Goal: Task Accomplishment & Management: Use online tool/utility

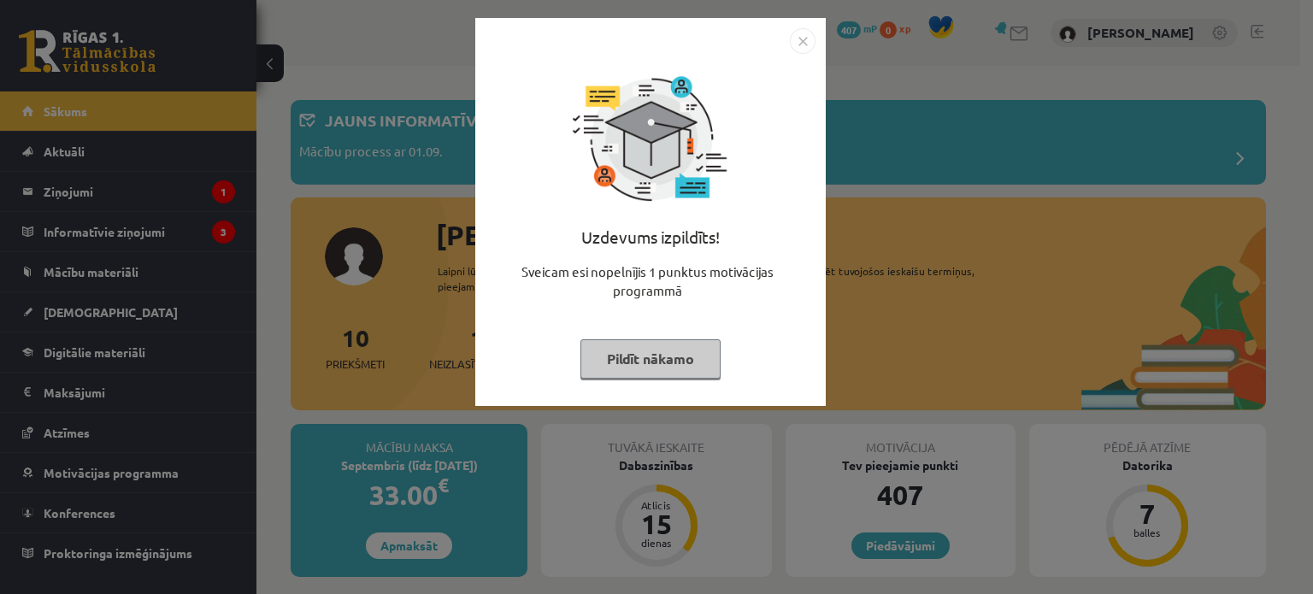
click at [799, 44] on img "Close" at bounding box center [803, 41] width 26 height 26
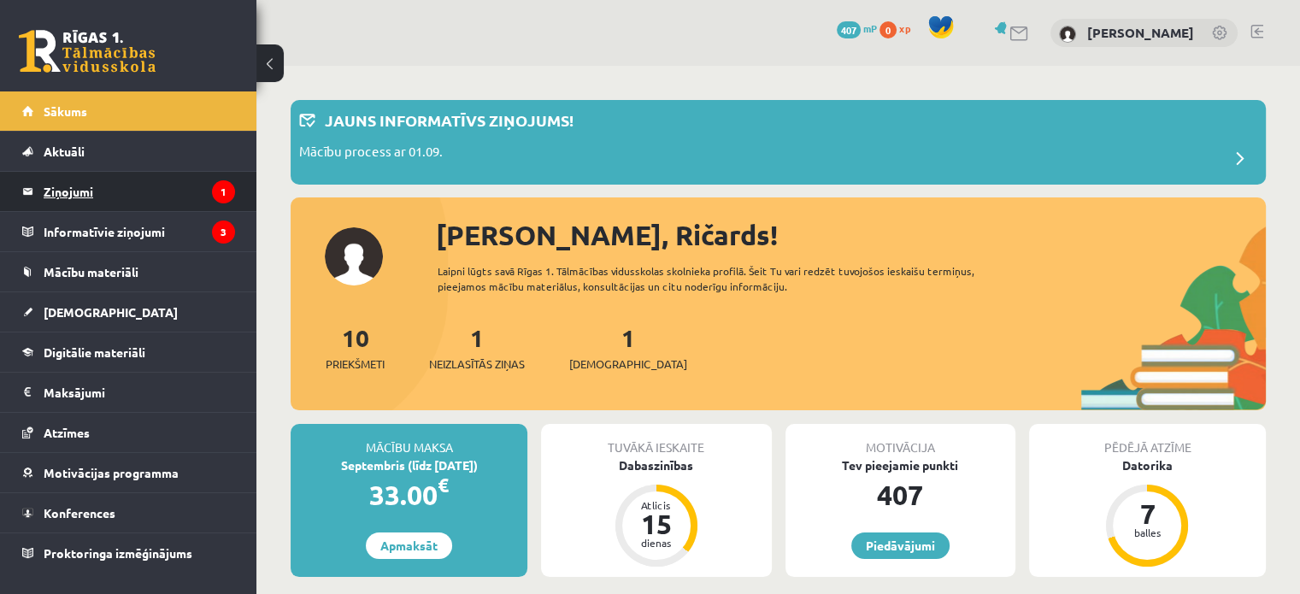
click at [89, 198] on legend "Ziņojumi 1" at bounding box center [140, 191] width 192 height 39
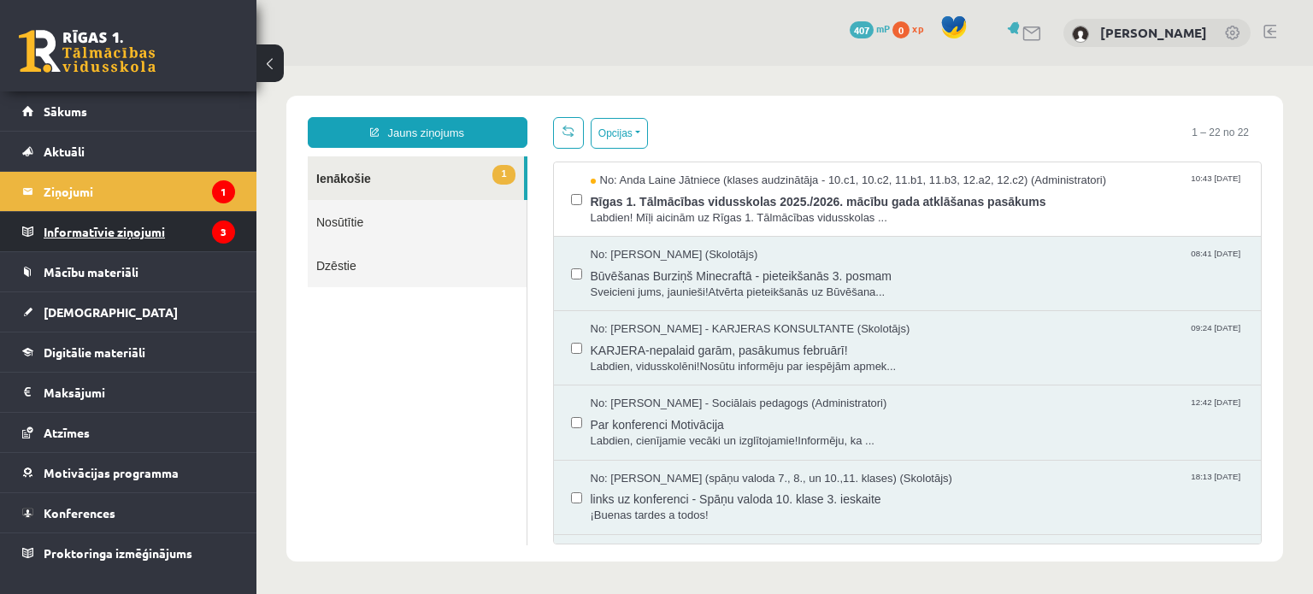
click at [86, 221] on legend "Informatīvie ziņojumi 3" at bounding box center [140, 231] width 192 height 39
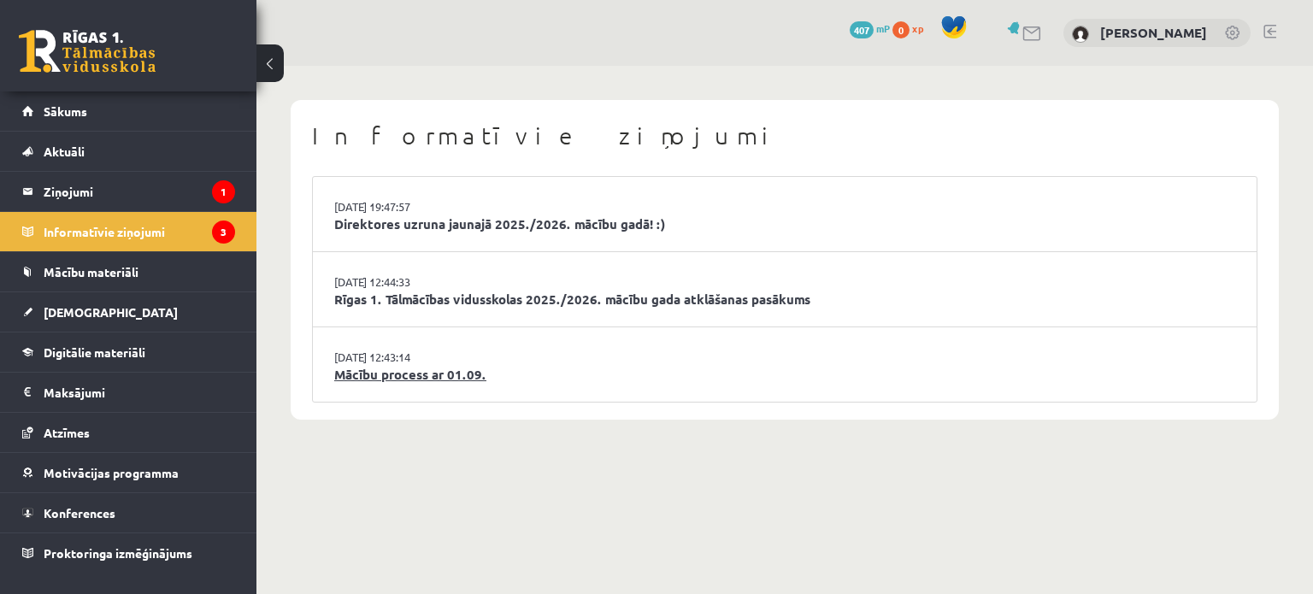
click at [403, 374] on link "Mācību process ar 01.09." at bounding box center [784, 375] width 901 height 20
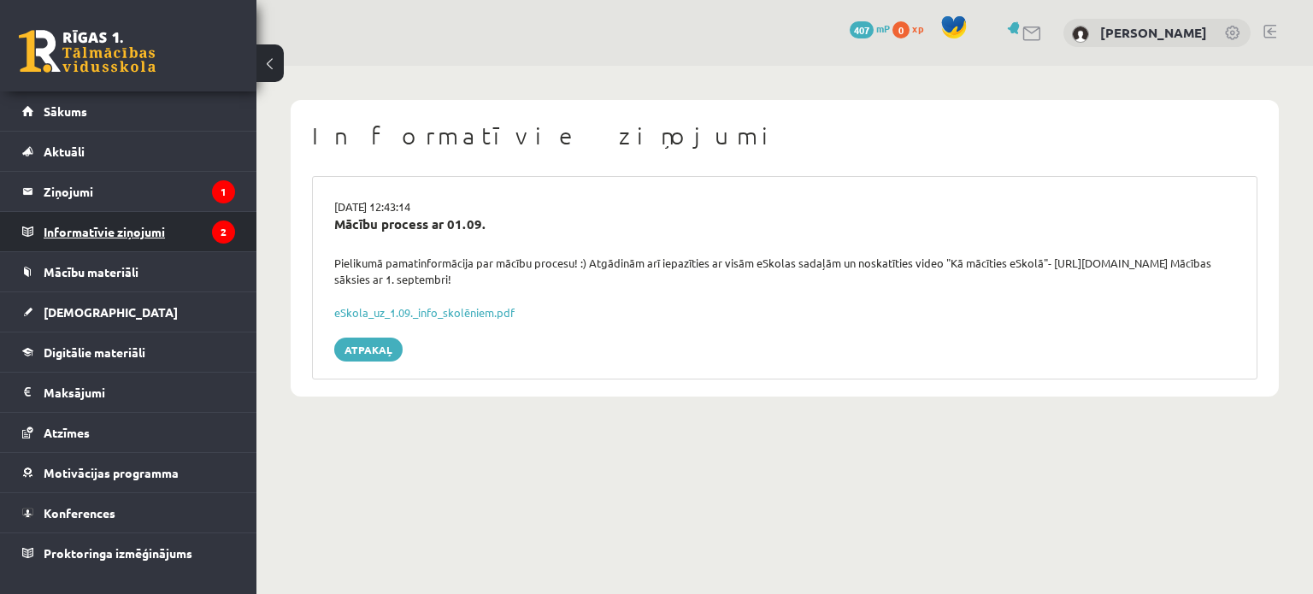
click at [135, 225] on legend "Informatīvie ziņojumi 2" at bounding box center [140, 231] width 192 height 39
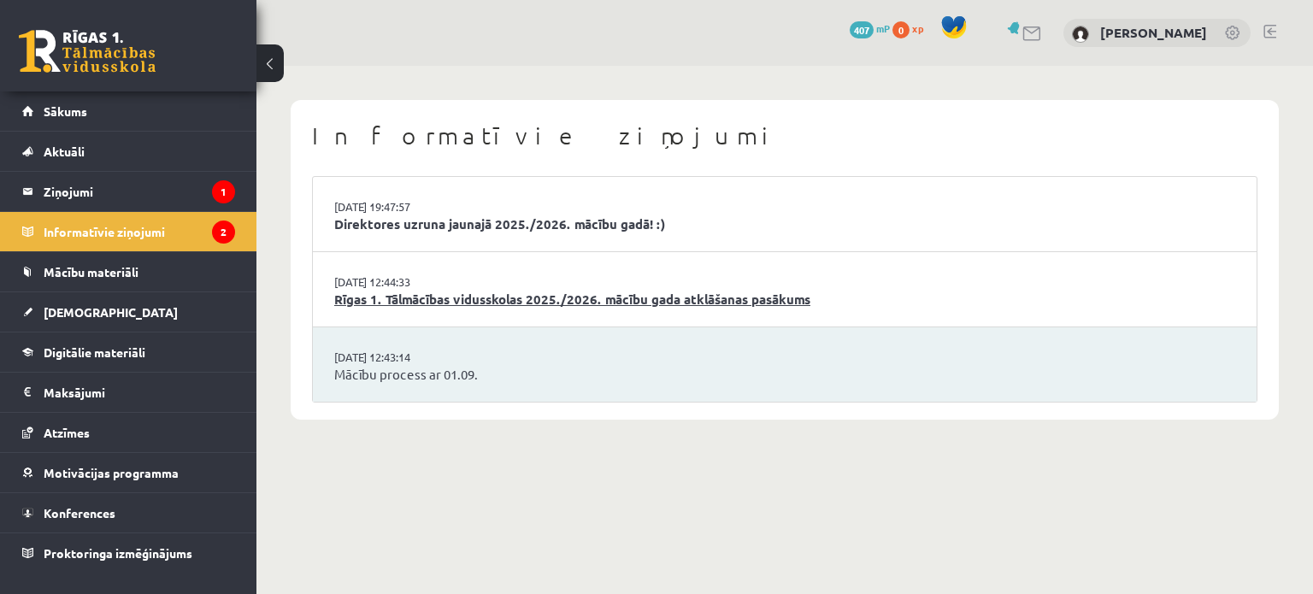
click at [498, 304] on link "Rīgas 1. Tālmācības vidusskolas 2025./2026. mācību gada atklāšanas pasākums" at bounding box center [784, 300] width 901 height 20
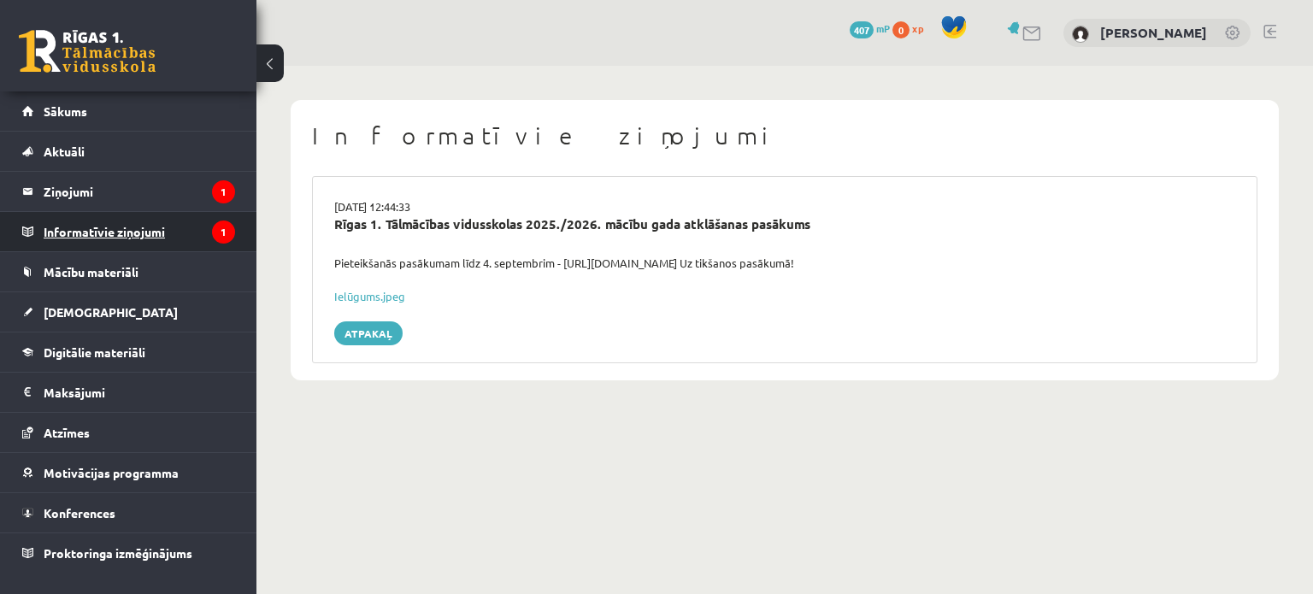
click at [140, 223] on legend "Informatīvie ziņojumi 1" at bounding box center [140, 231] width 192 height 39
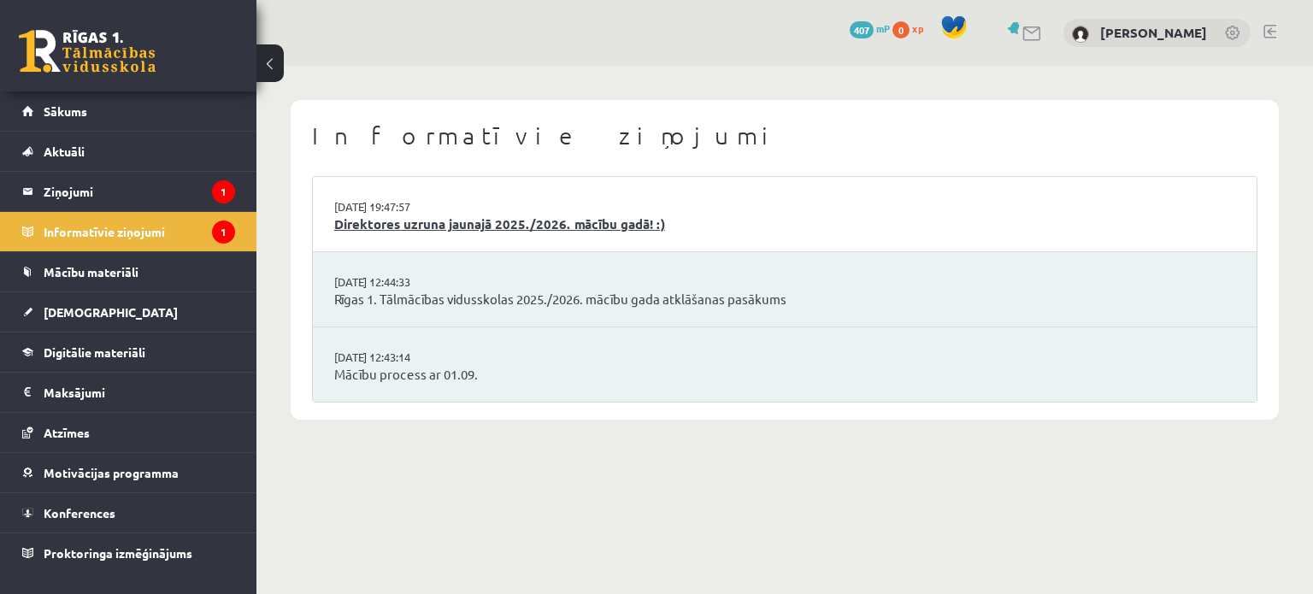
click at [410, 233] on link "Direktores uzruna jaunajā 2025./2026. mācību gadā! :)" at bounding box center [784, 225] width 901 height 20
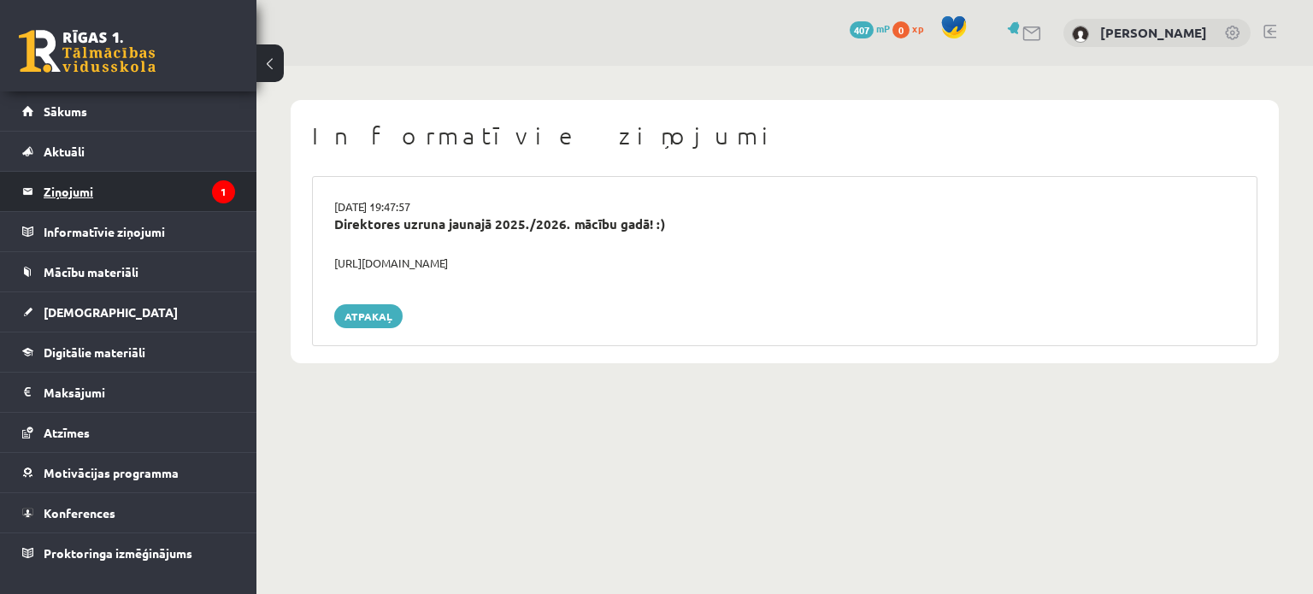
click at [113, 177] on legend "Ziņojumi 1" at bounding box center [140, 191] width 192 height 39
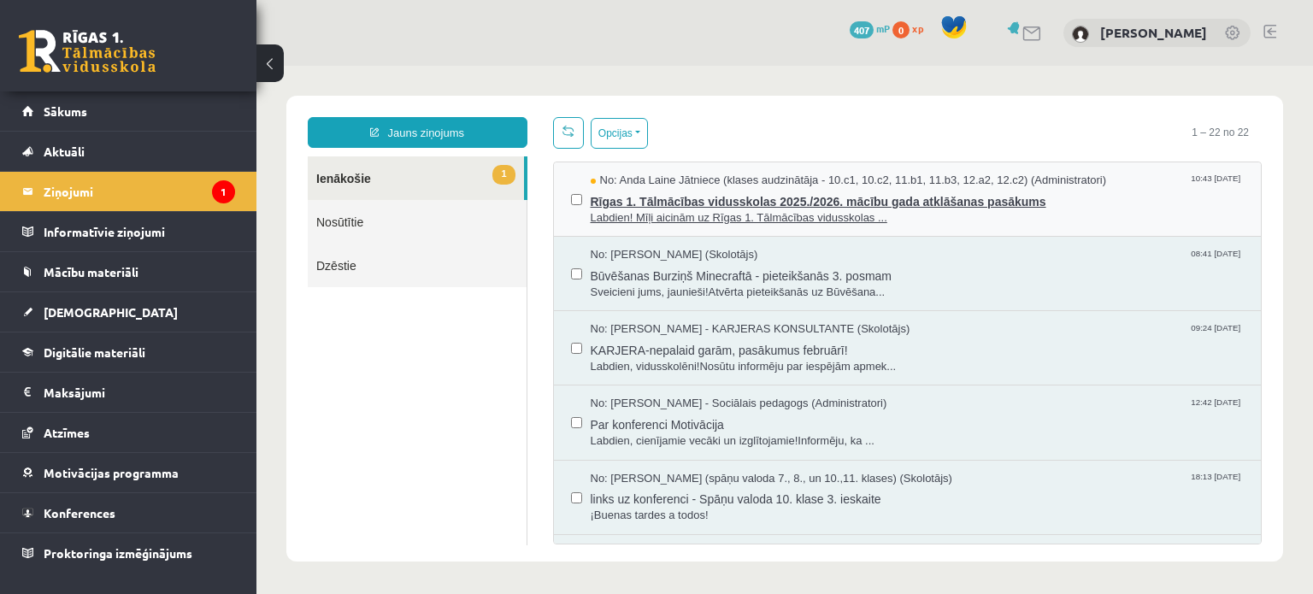
click at [695, 211] on span "Labdien! Mīļi aicinām uz Rīgas 1. Tālmācības vidusskolas ..." at bounding box center [918, 218] width 654 height 16
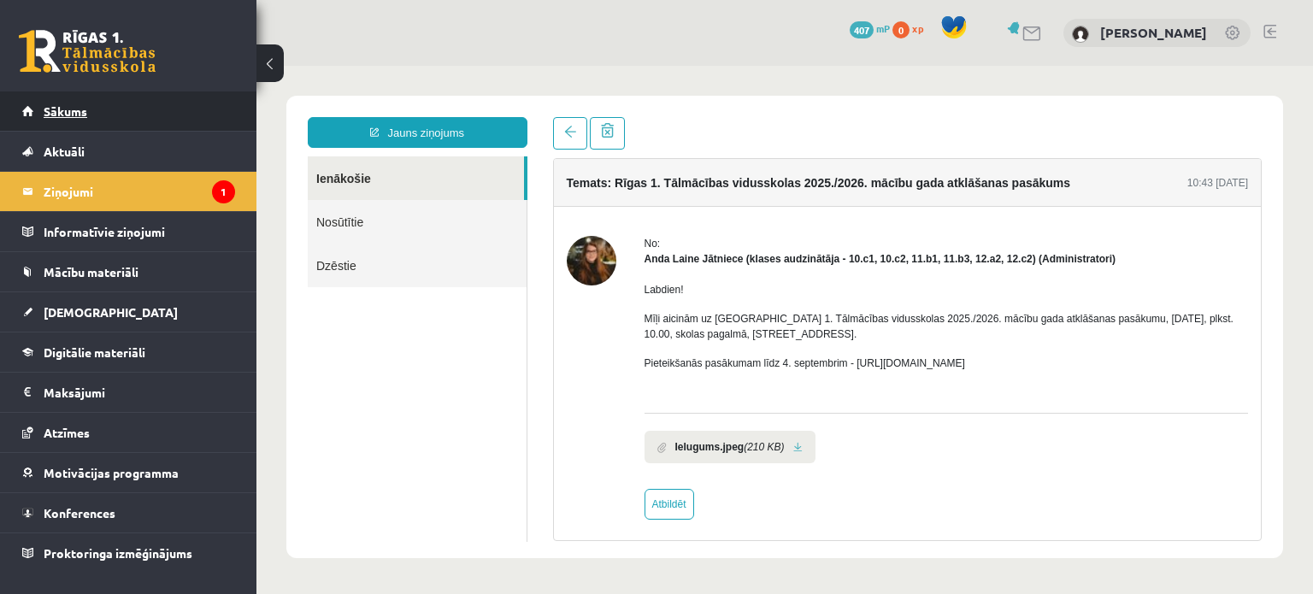
click at [58, 112] on span "Sākums" at bounding box center [66, 110] width 44 height 15
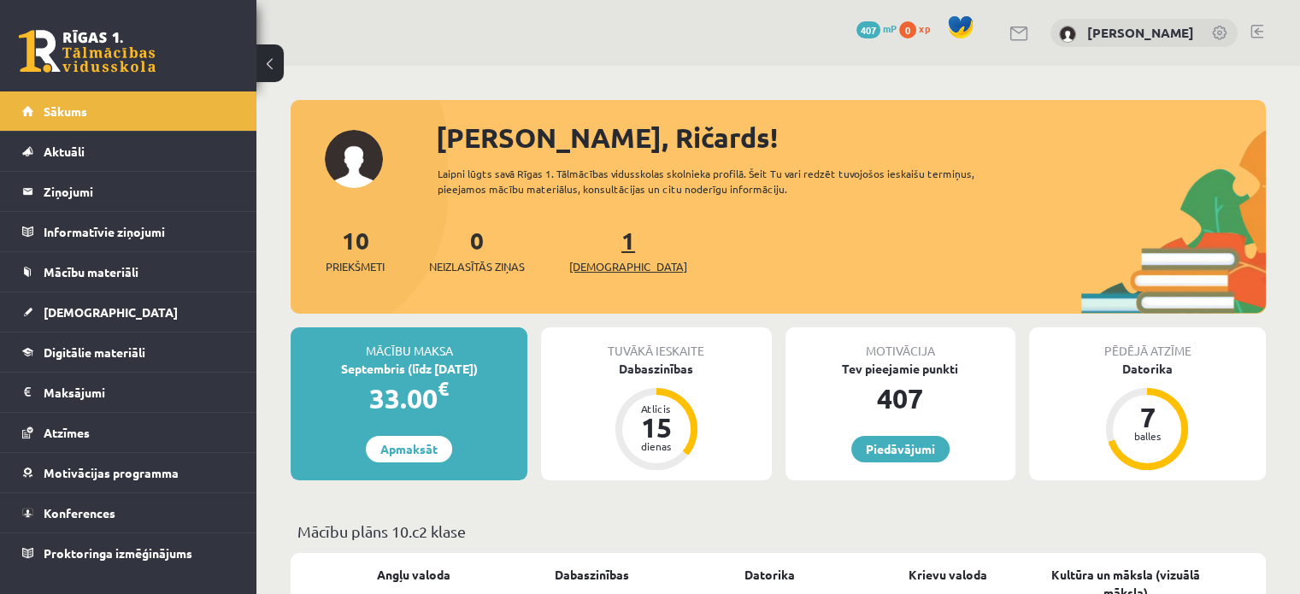
click at [596, 268] on span "[DEMOGRAPHIC_DATA]" at bounding box center [628, 266] width 118 height 17
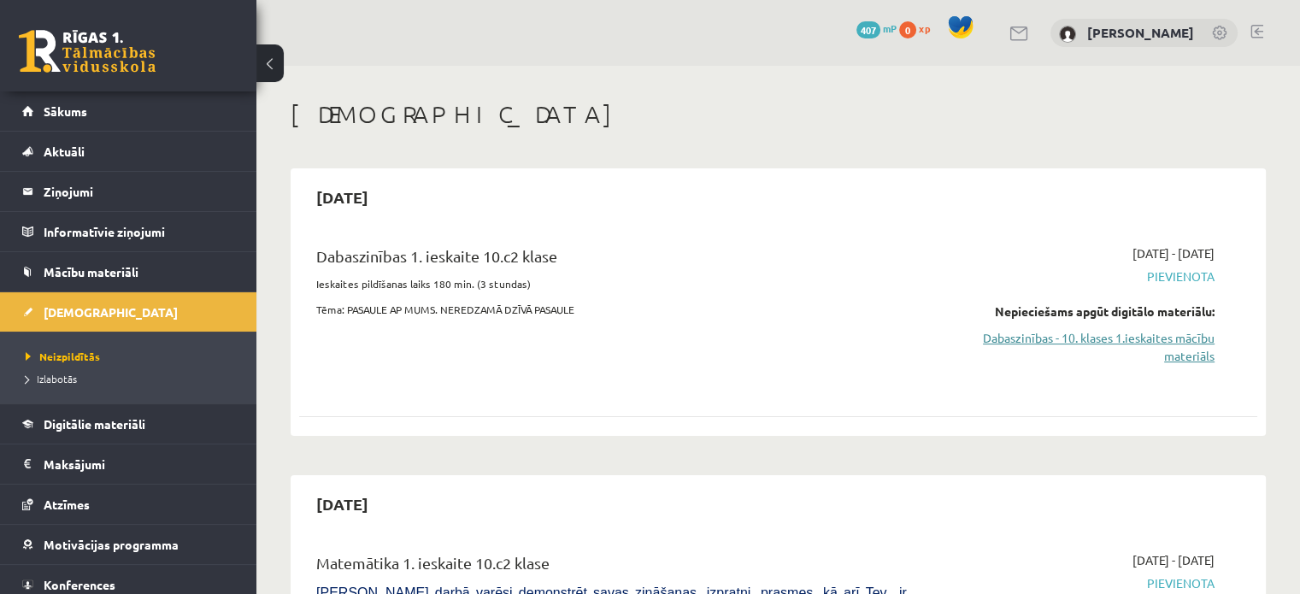
click at [1074, 345] on link "Dabaszinības - 10. klases 1.ieskaites mācību materiāls" at bounding box center [1074, 347] width 282 height 36
click at [441, 168] on div "2025-09-15 Dabaszinības 1. ieskaite 10.c2 klase Ieskaites pildīšanas laiks 180 …" at bounding box center [779, 302] width 976 height 268
click at [71, 62] on link at bounding box center [87, 51] width 137 height 43
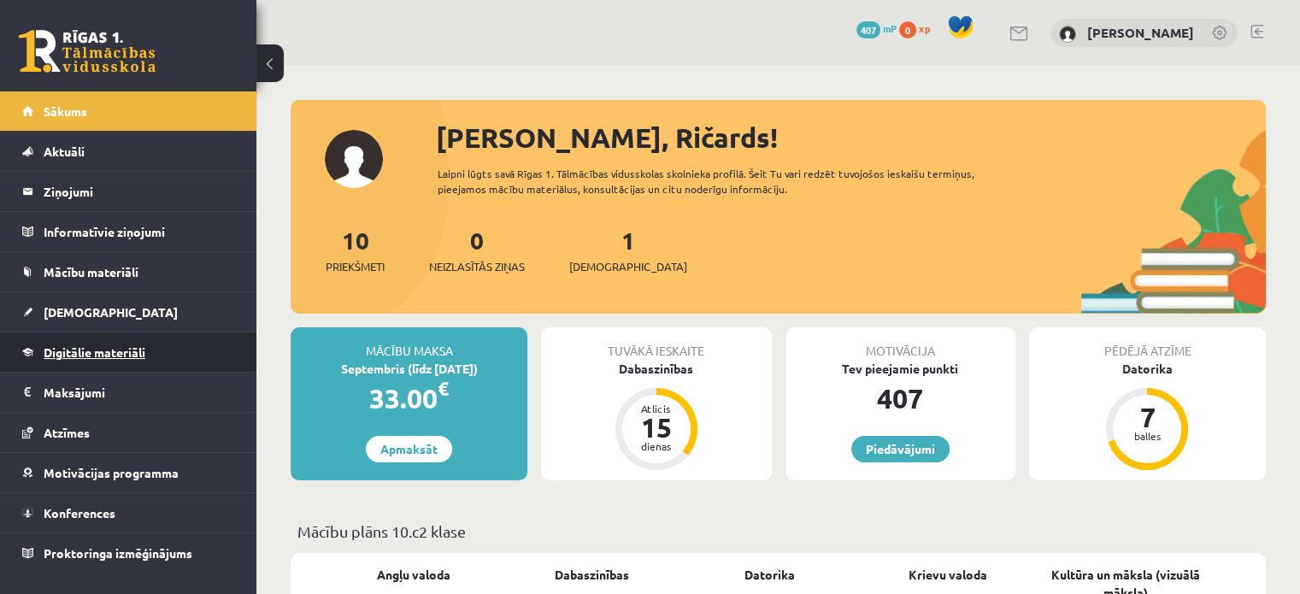
click at [137, 356] on span "Digitālie materiāli" at bounding box center [95, 352] width 102 height 15
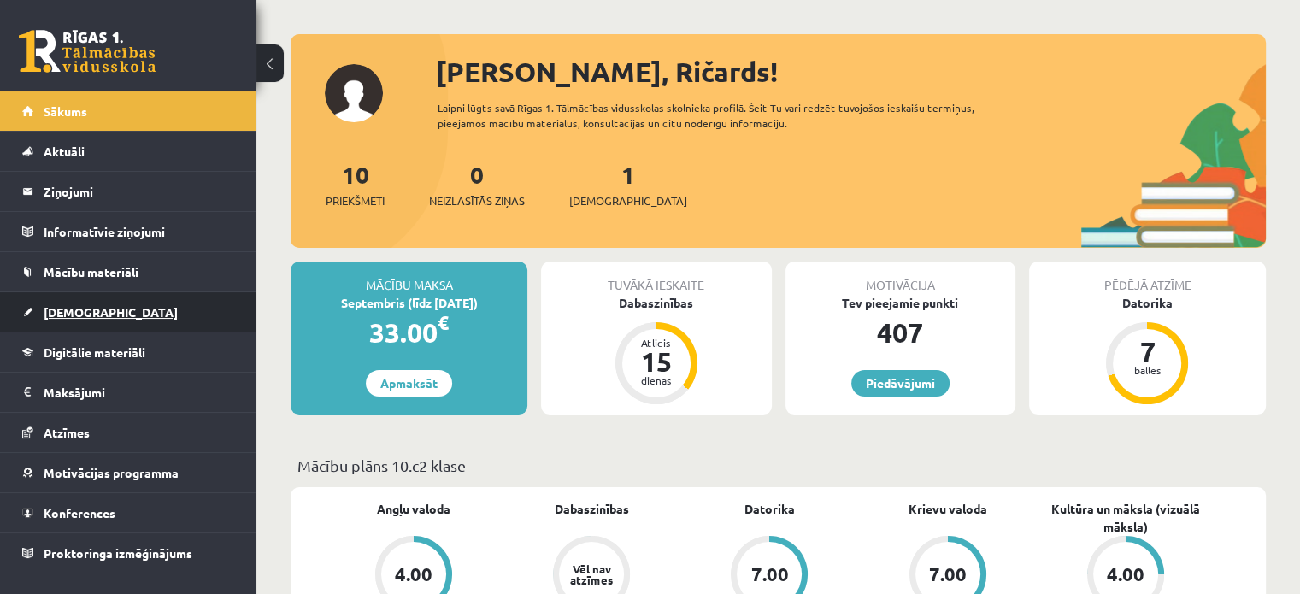
scroll to position [86, 0]
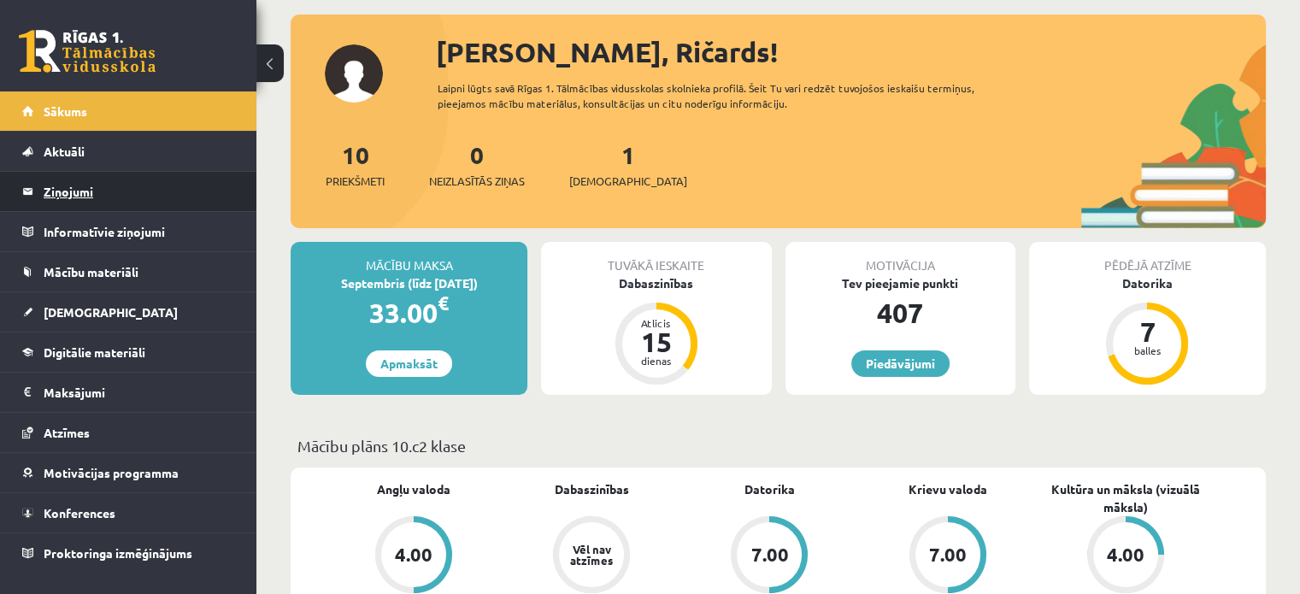
click at [94, 198] on legend "Ziņojumi 0" at bounding box center [140, 191] width 192 height 39
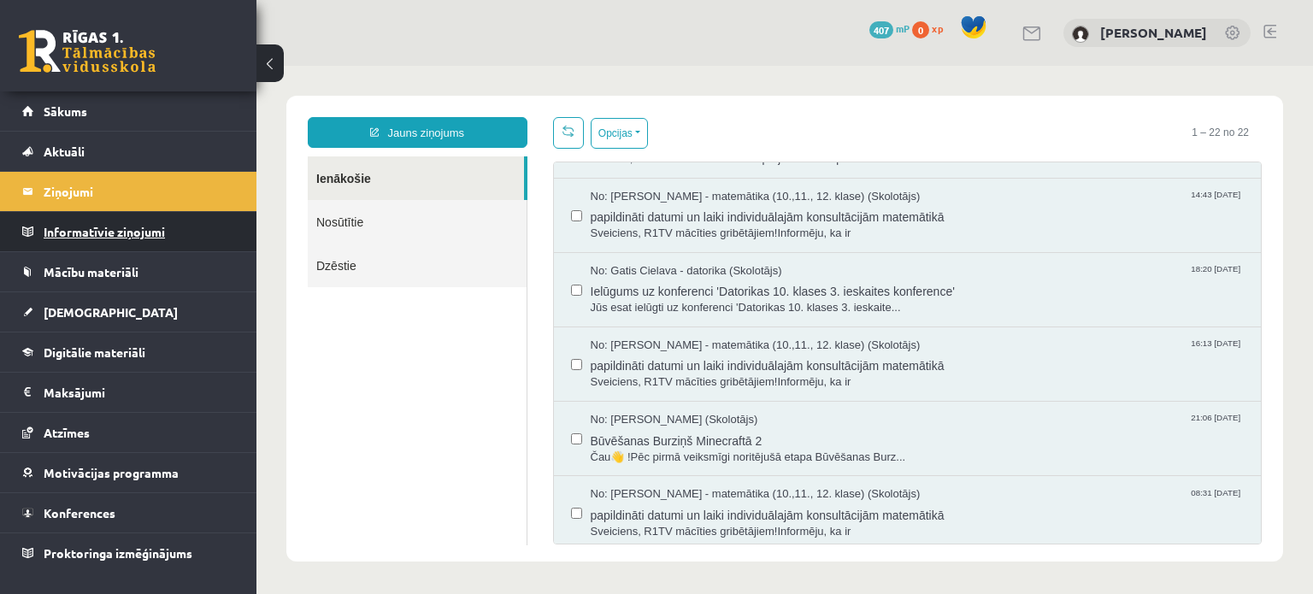
click at [109, 235] on legend "Informatīvie ziņojumi 0" at bounding box center [140, 231] width 192 height 39
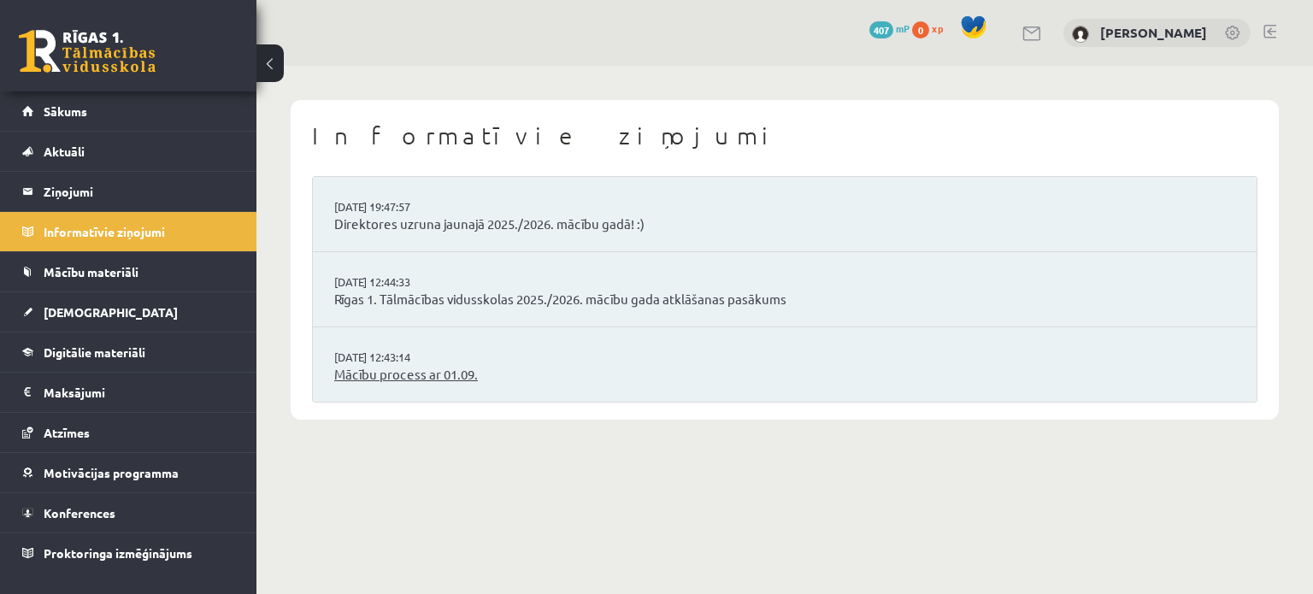
click at [435, 367] on link "Mācību process ar 01.09." at bounding box center [784, 375] width 901 height 20
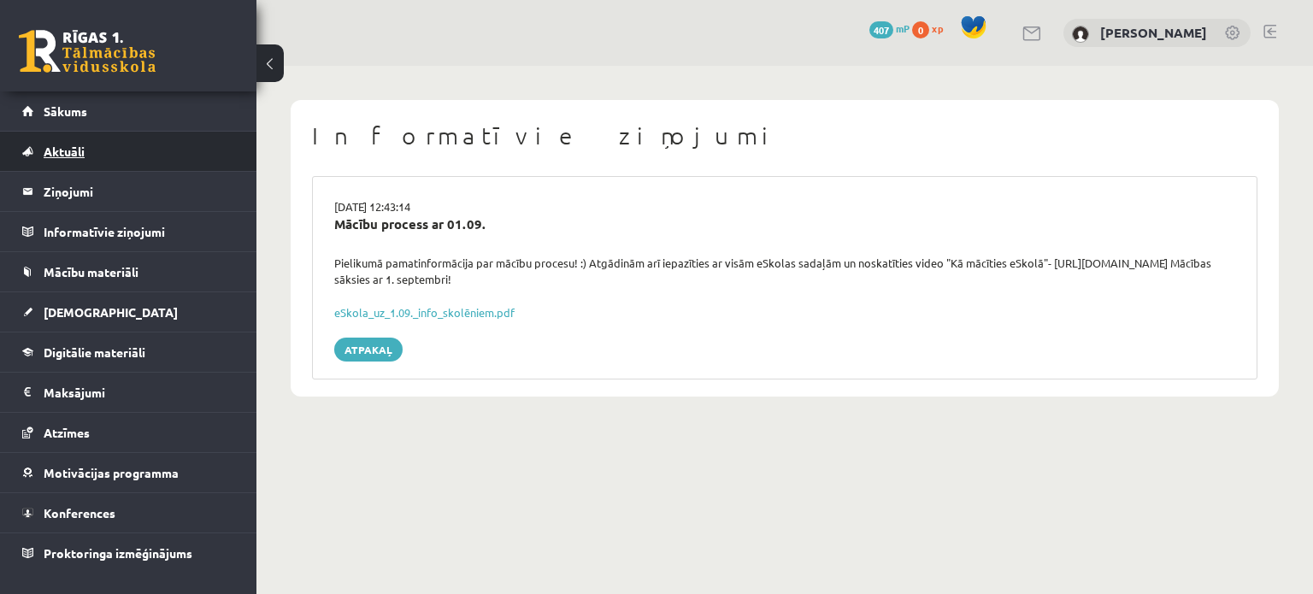
click at [73, 156] on span "Aktuāli" at bounding box center [64, 151] width 41 height 15
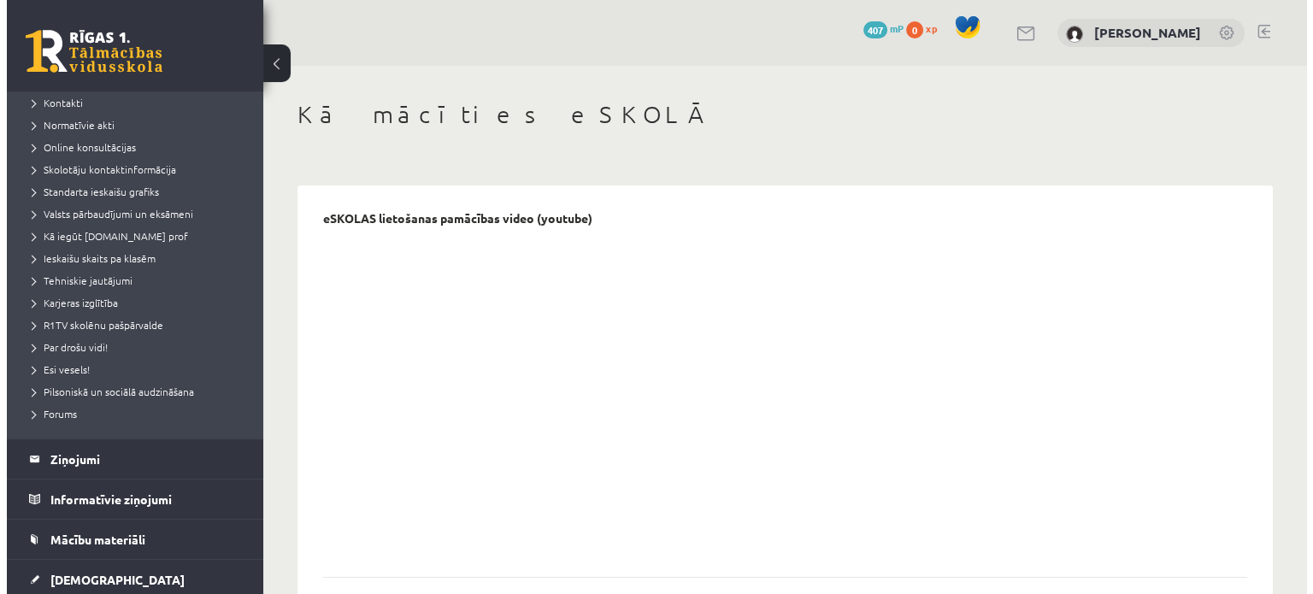
scroll to position [86, 0]
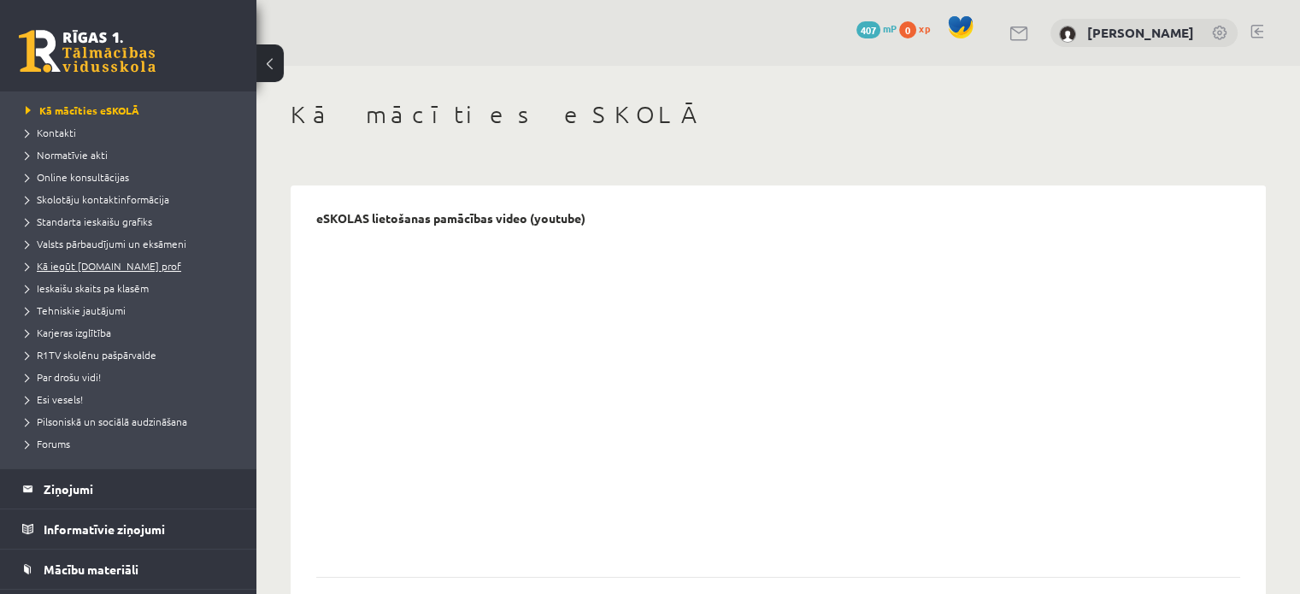
click at [108, 266] on span "Kā iegūt [DOMAIN_NAME] prof" at bounding box center [104, 266] width 156 height 14
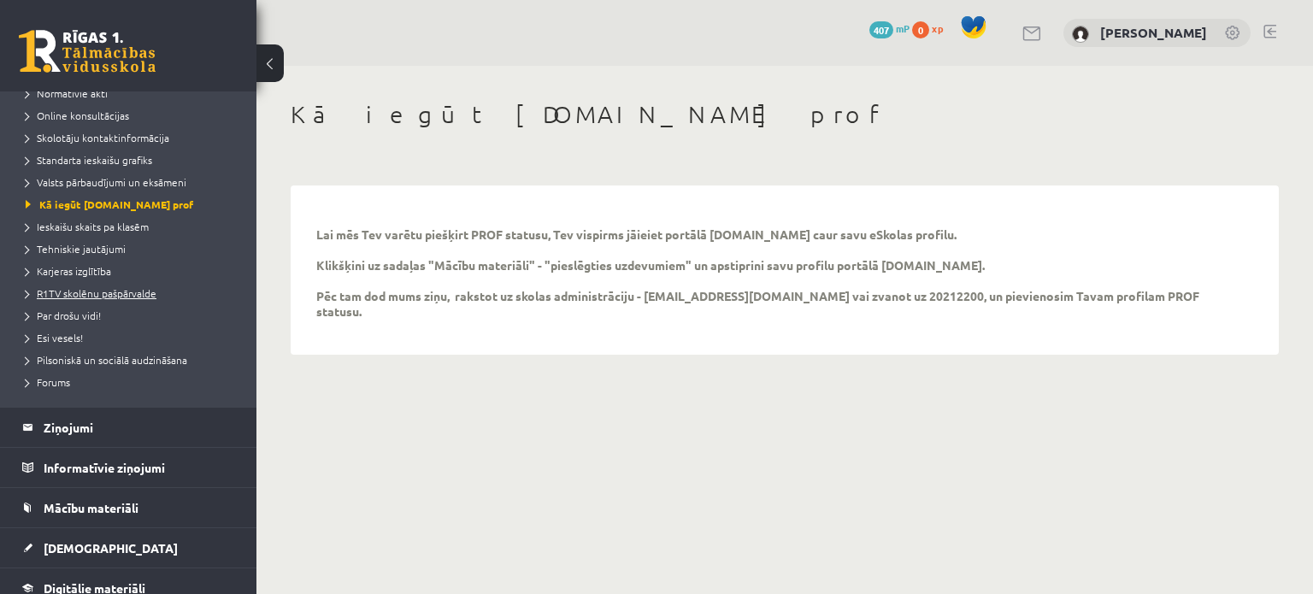
scroll to position [257, 0]
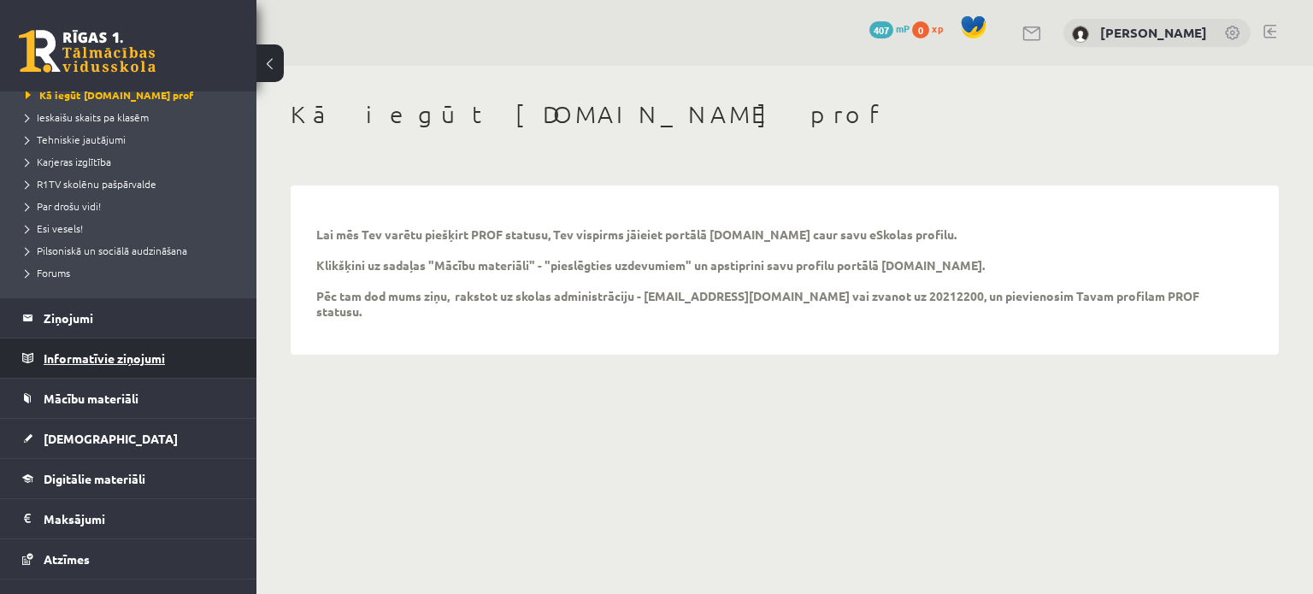
click at [115, 348] on legend "Informatīvie ziņojumi 0" at bounding box center [140, 358] width 192 height 39
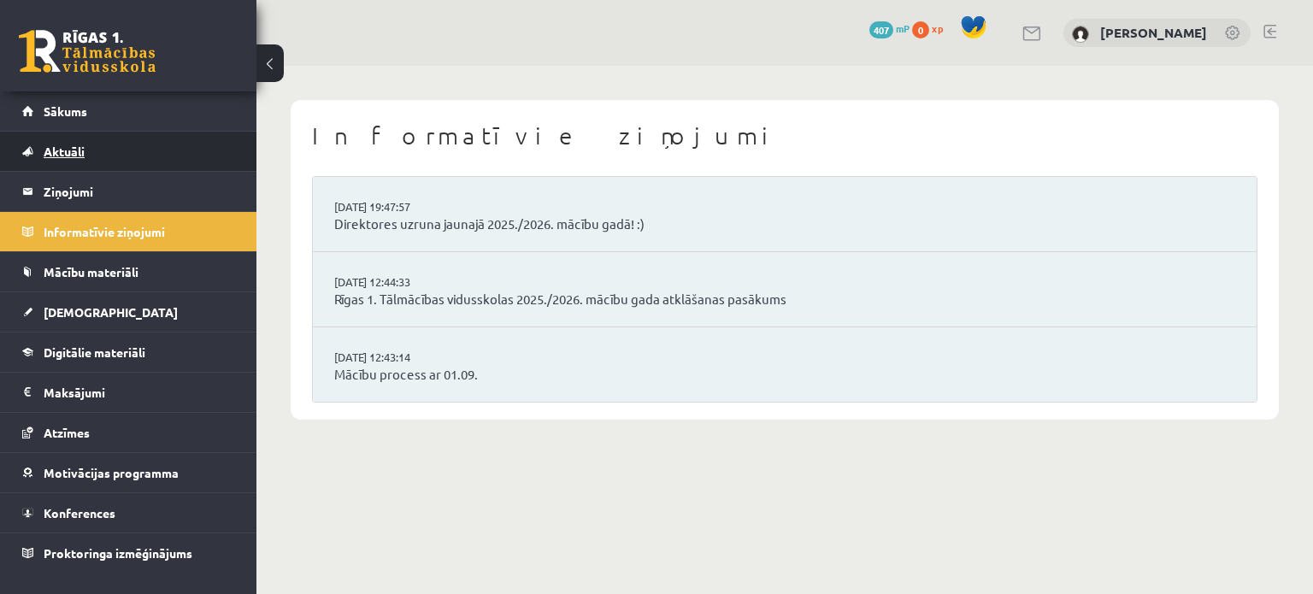
click at [78, 150] on span "Aktuāli" at bounding box center [64, 151] width 41 height 15
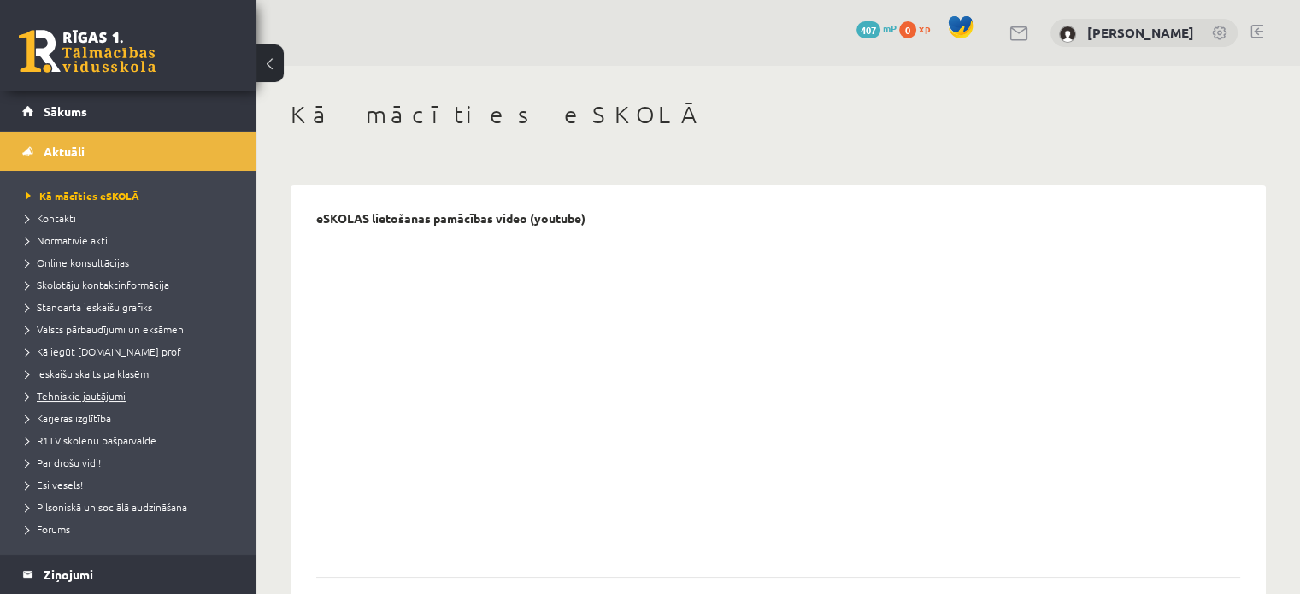
click at [98, 400] on span "Tehniskie jautājumi" at bounding box center [76, 396] width 100 height 14
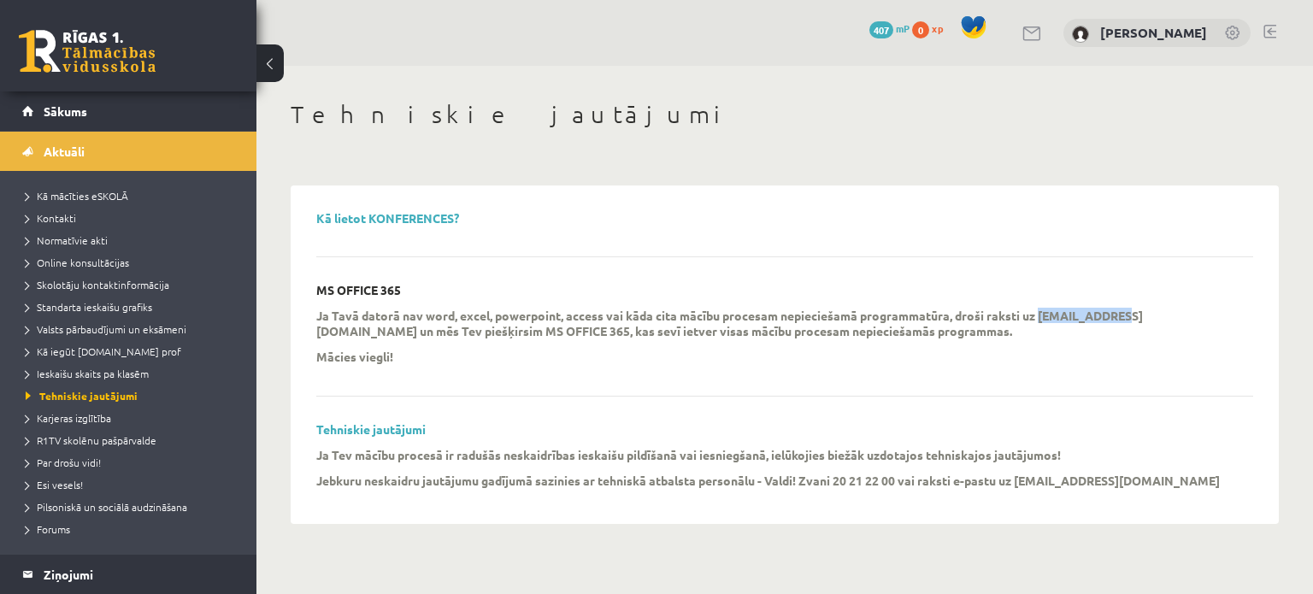
drag, startPoint x: 1040, startPoint y: 316, endPoint x: 1114, endPoint y: 321, distance: 74.5
click at [1114, 321] on p "Ja Tavā datorā nav word, excel, powerpoint, access vai kāda cita mācību procesa…" at bounding box center [771, 323] width 911 height 31
copy p "info@r1tv.lv"
click at [62, 211] on span "Kontakti" at bounding box center [51, 218] width 50 height 14
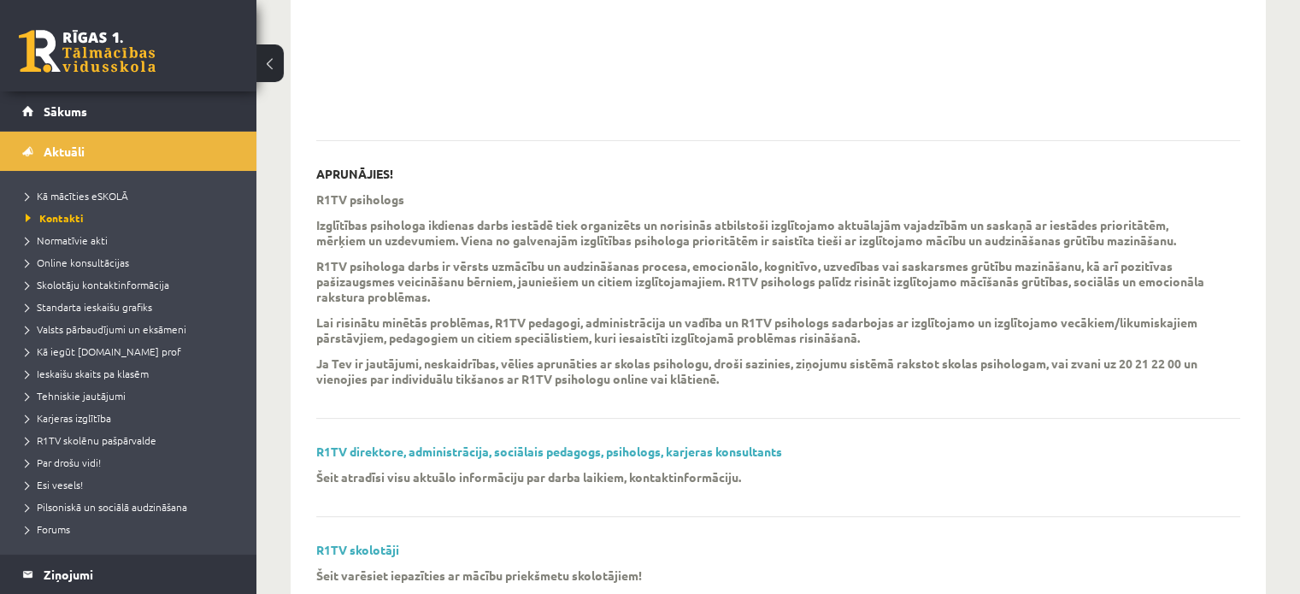
scroll to position [239, 0]
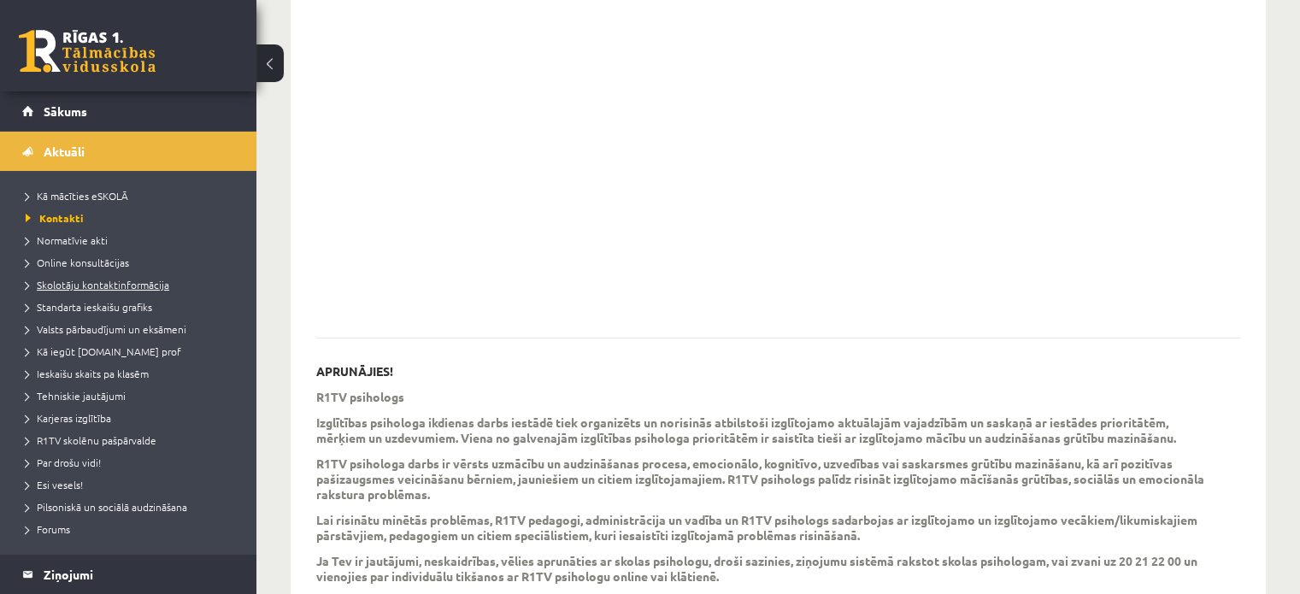
click at [88, 280] on span "Skolotāju kontaktinformācija" at bounding box center [98, 285] width 144 height 14
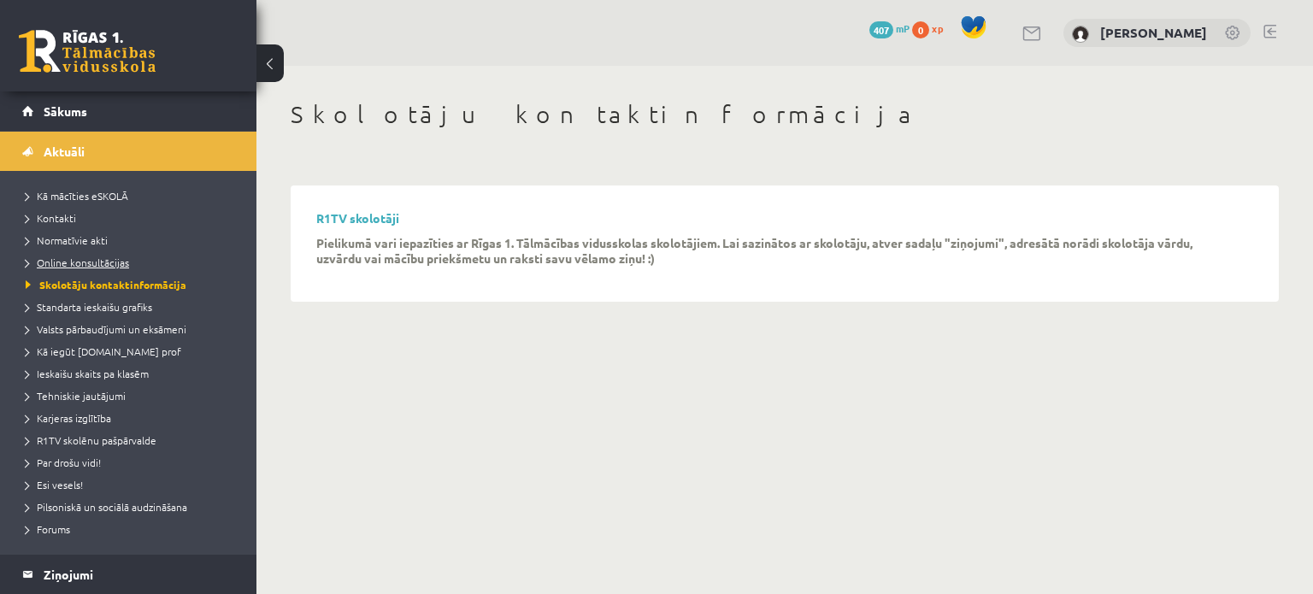
click at [75, 257] on span "Online konsultācijas" at bounding box center [77, 263] width 103 height 14
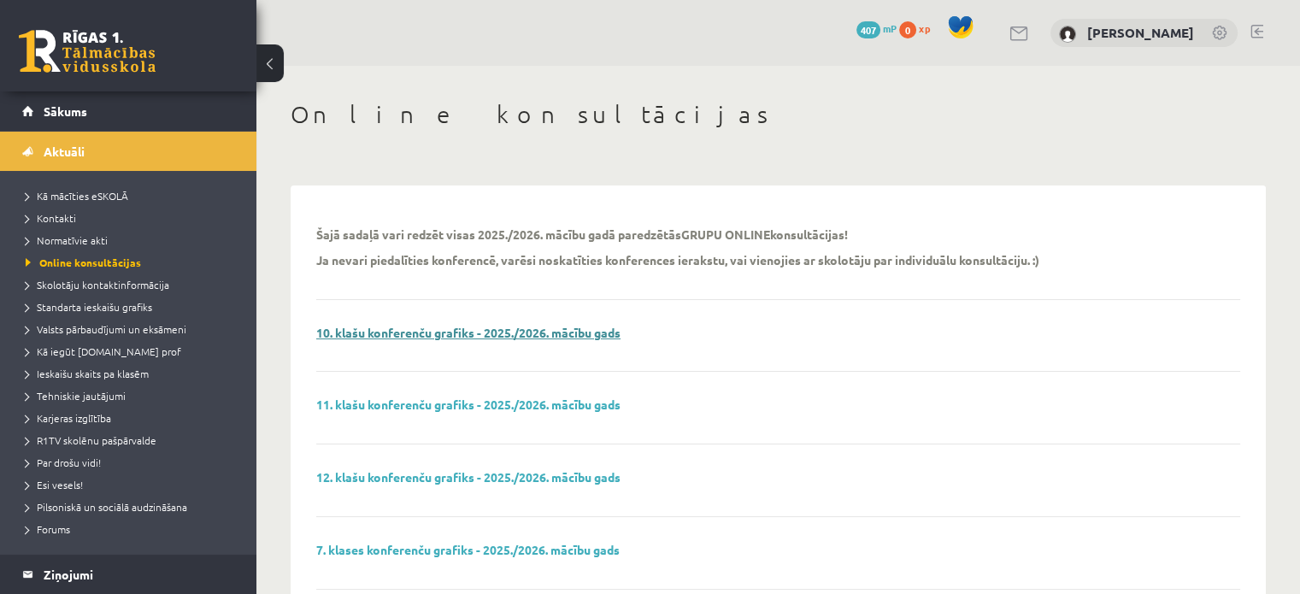
click at [414, 334] on link "10. klašu konferenču grafiks - 2025./2026. mācību gads" at bounding box center [468, 332] width 304 height 15
click at [139, 327] on span "Valsts pārbaudījumi un eksāmeni" at bounding box center [106, 329] width 161 height 14
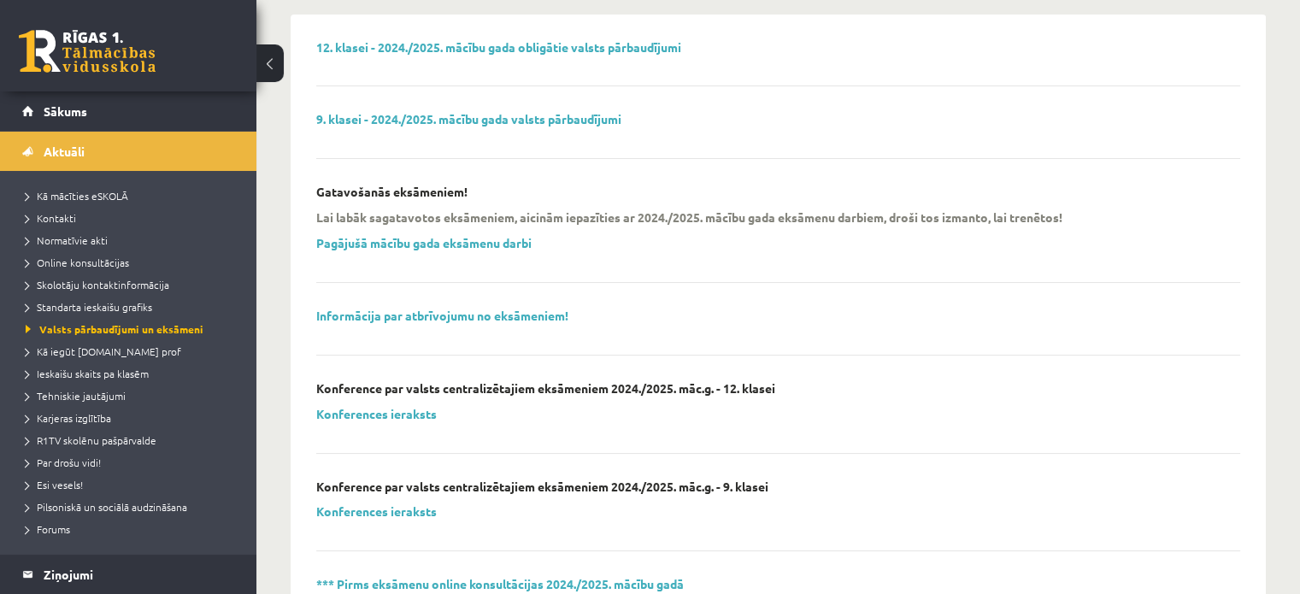
scroll to position [86, 0]
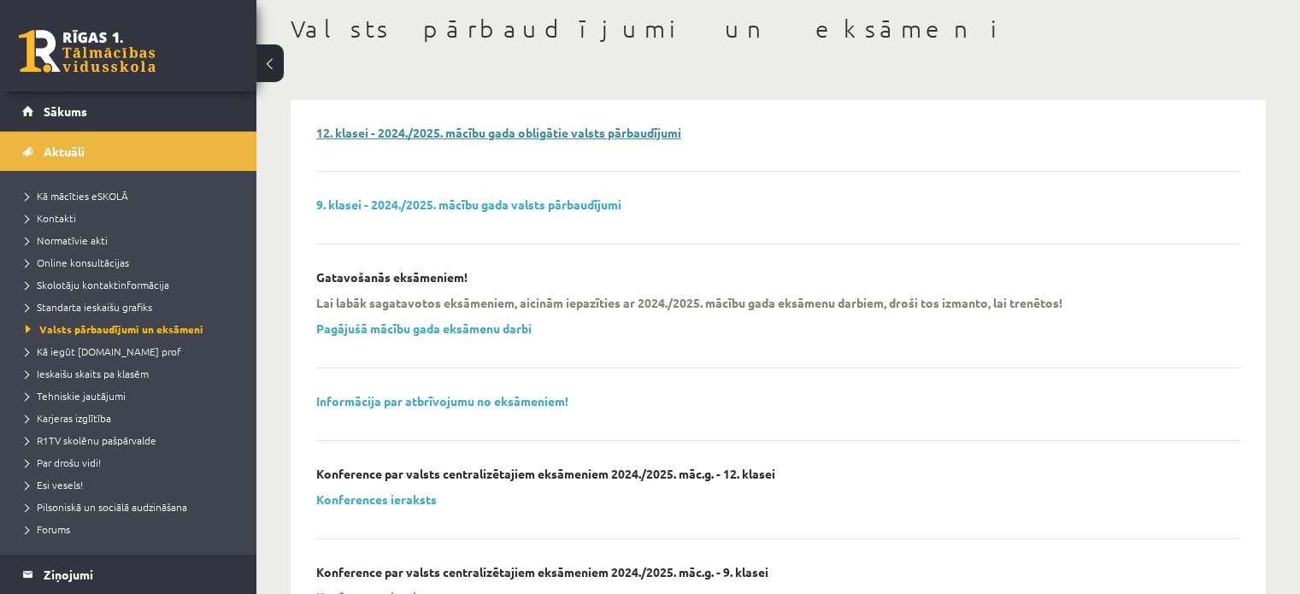
click at [488, 126] on link "12. klasei - 2024./2025. mācību gada obligātie valsts pārbaudījumi" at bounding box center [498, 132] width 365 height 15
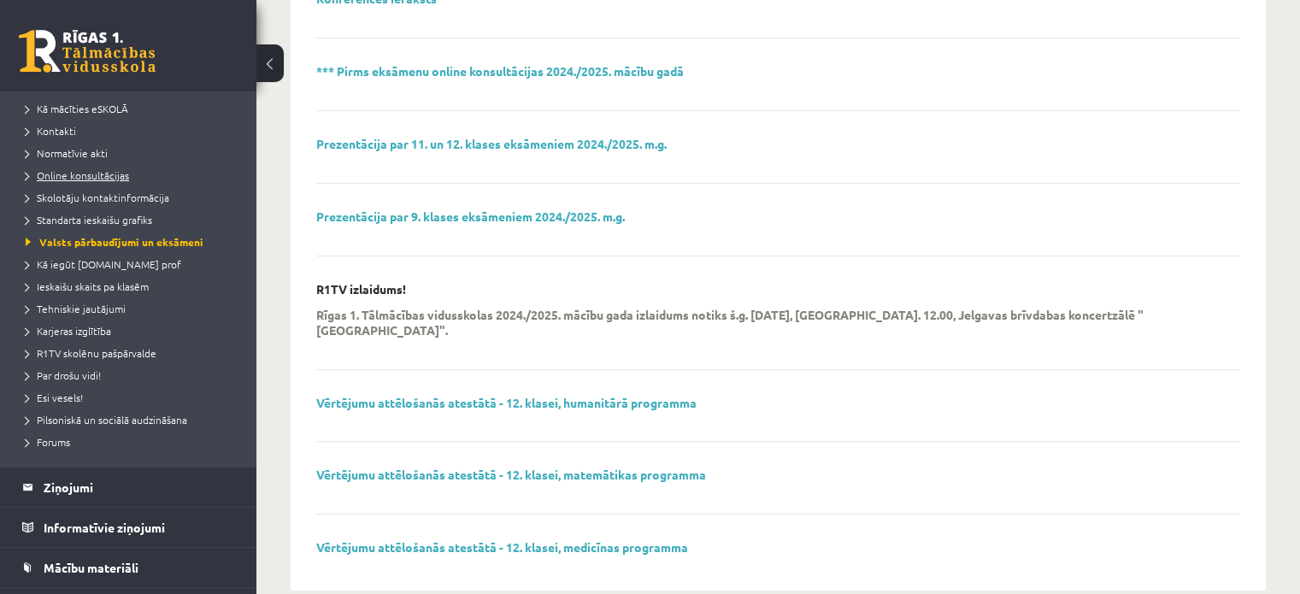
scroll to position [0, 0]
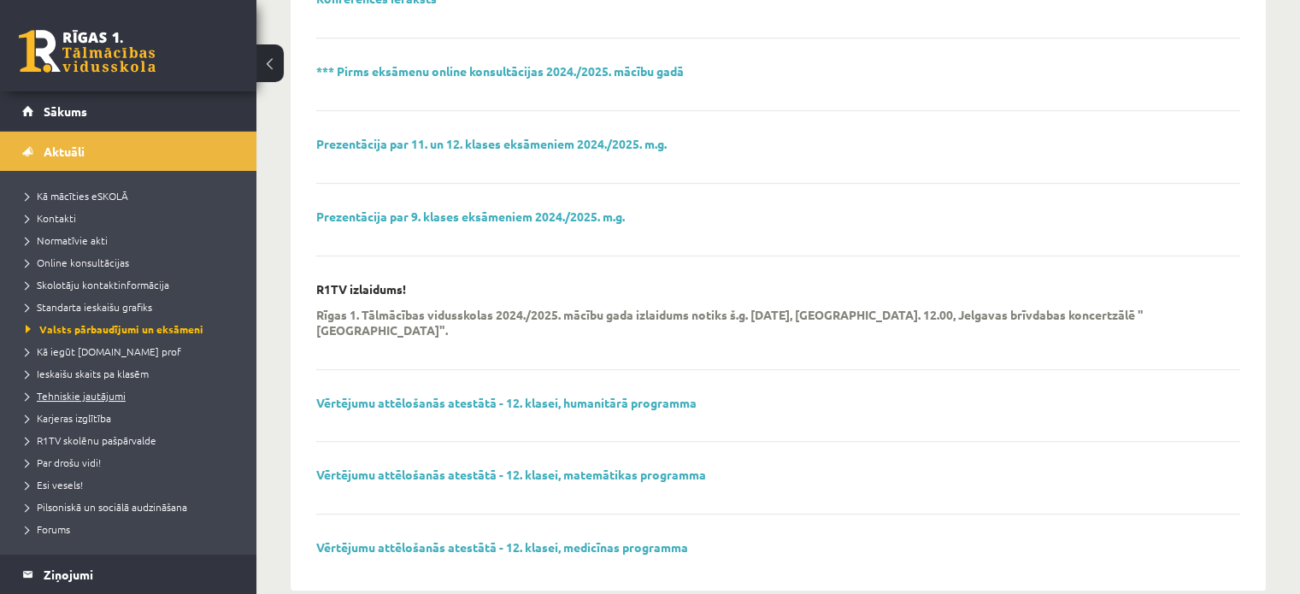
click at [96, 395] on span "Tehniskie jautājumi" at bounding box center [76, 396] width 100 height 14
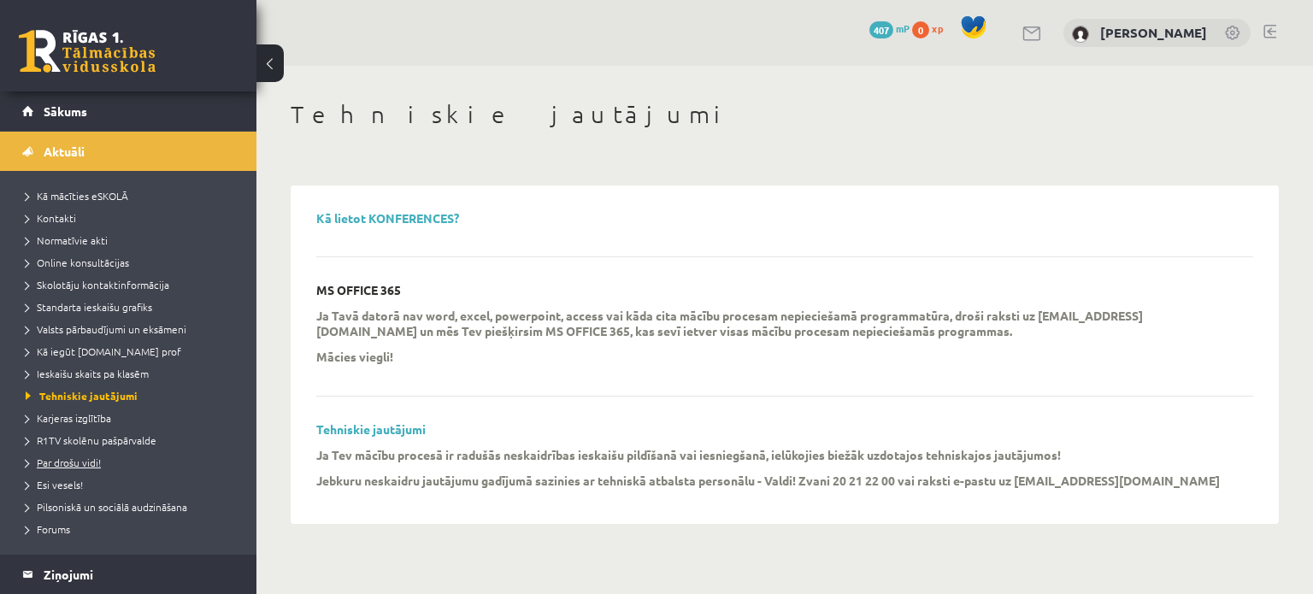
click at [80, 461] on span "Par drošu vidi!" at bounding box center [63, 463] width 75 height 14
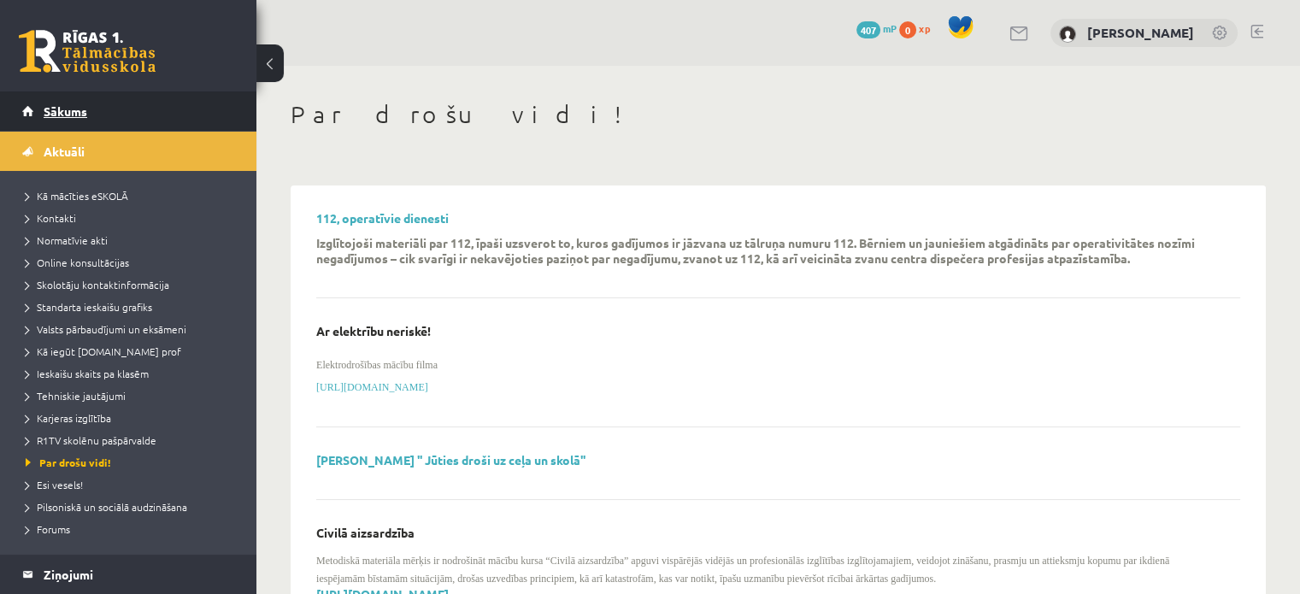
click at [72, 117] on span "Sākums" at bounding box center [66, 110] width 44 height 15
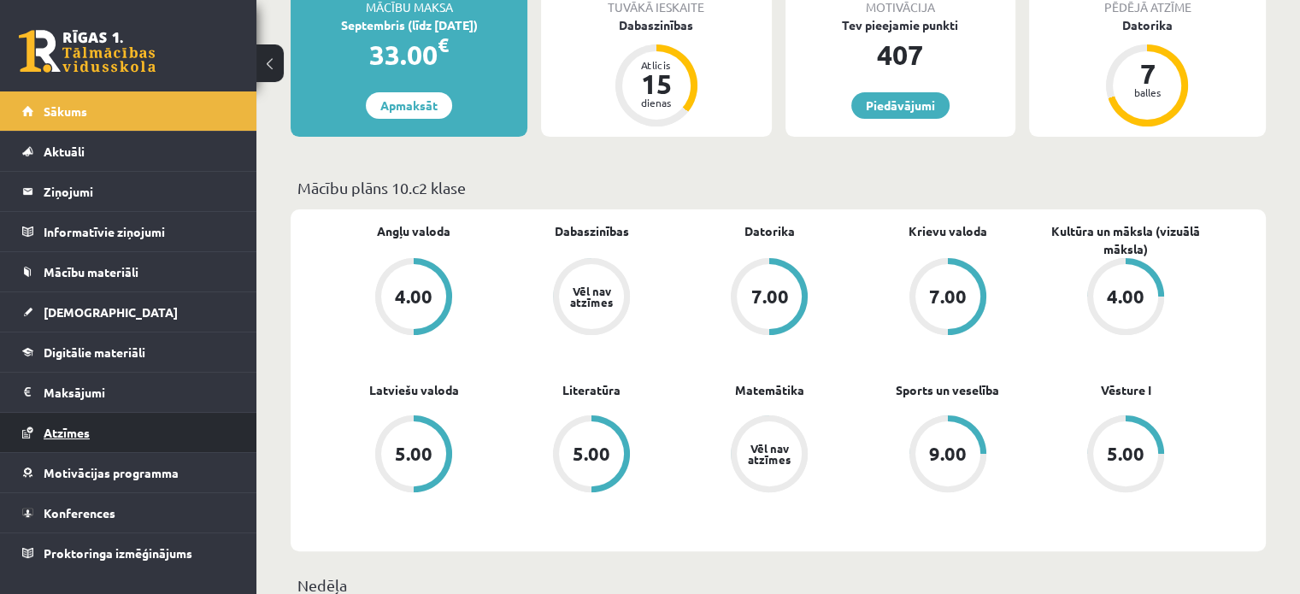
scroll to position [343, 0]
click at [83, 429] on span "Atzīmes" at bounding box center [67, 432] width 46 height 15
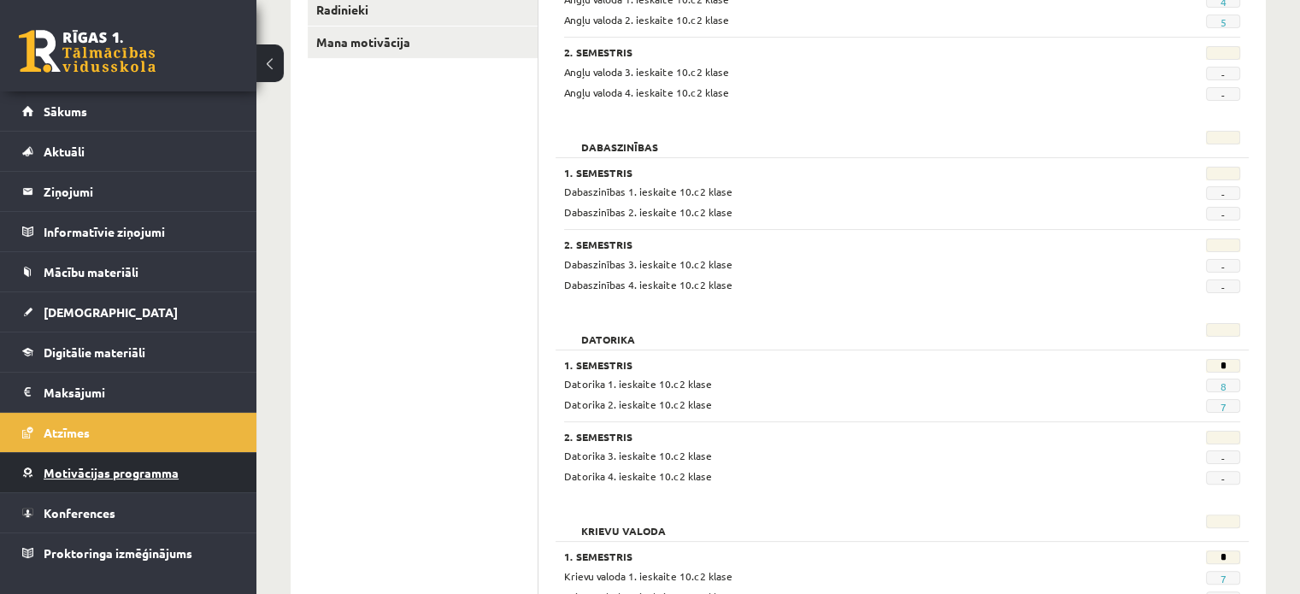
click at [129, 474] on span "Motivācijas programma" at bounding box center [111, 472] width 135 height 15
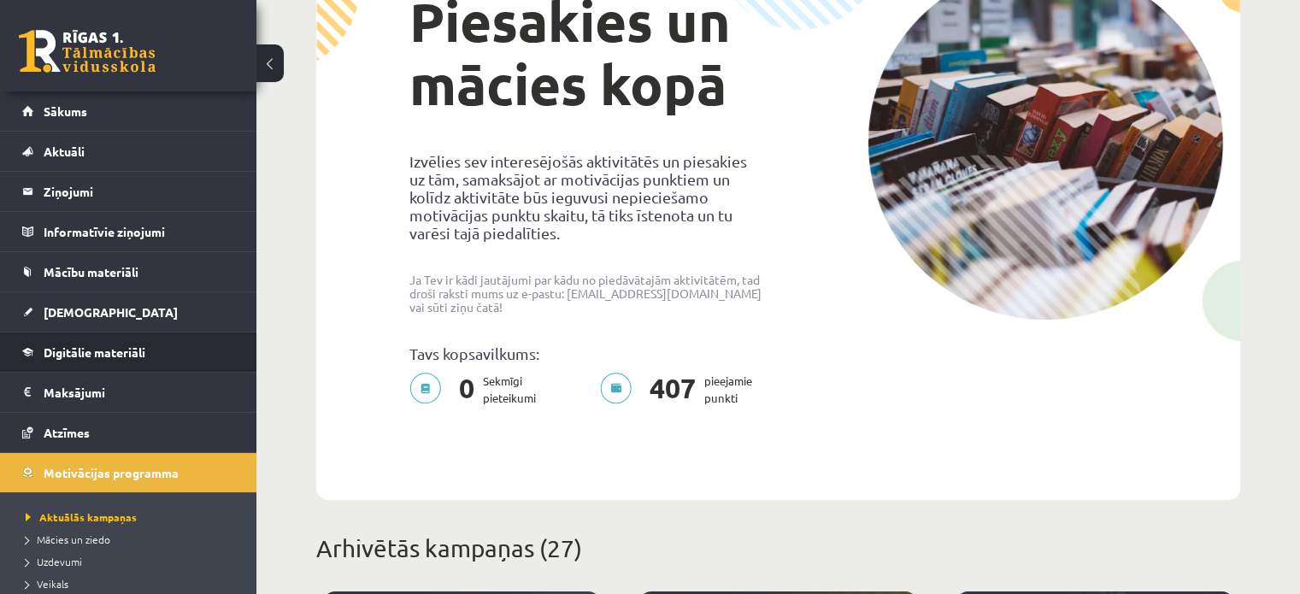
scroll to position [343, 0]
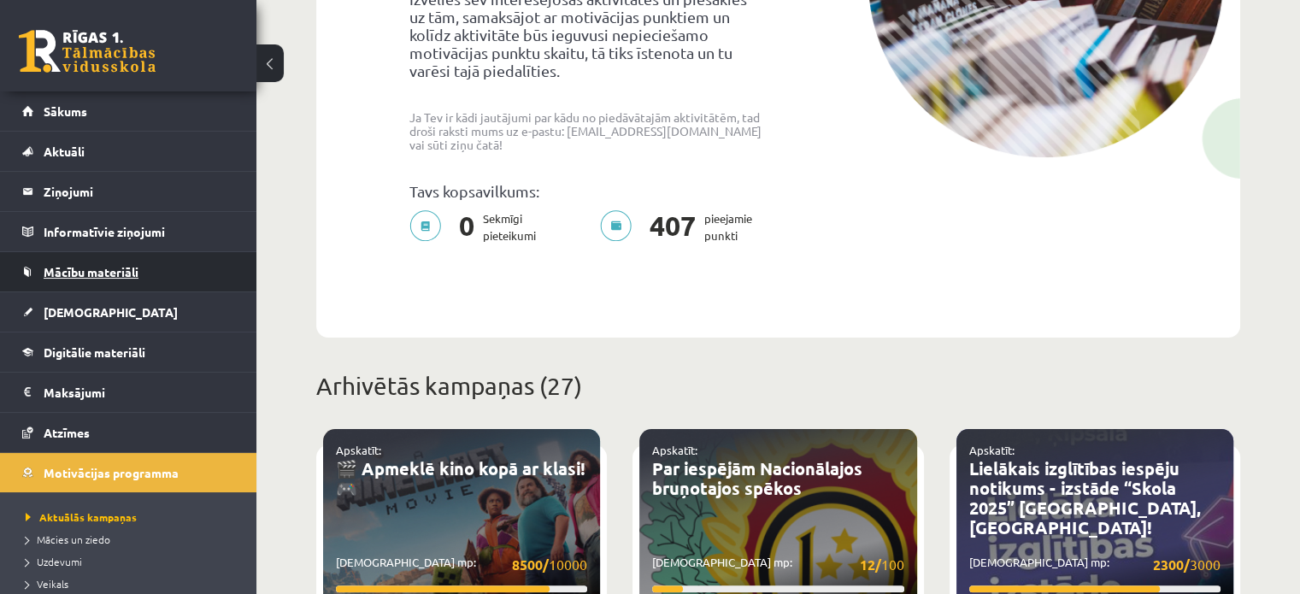
click at [89, 273] on span "Mācību materiāli" at bounding box center [91, 271] width 95 height 15
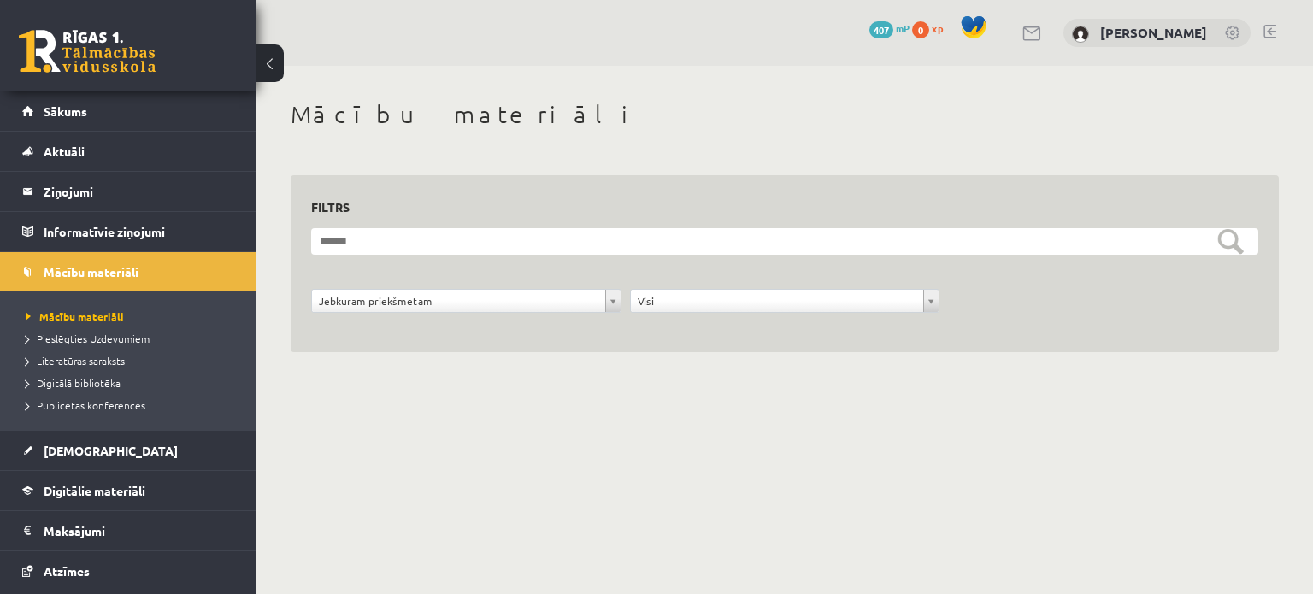
click at [104, 339] on span "Pieslēgties Uzdevumiem" at bounding box center [88, 339] width 124 height 14
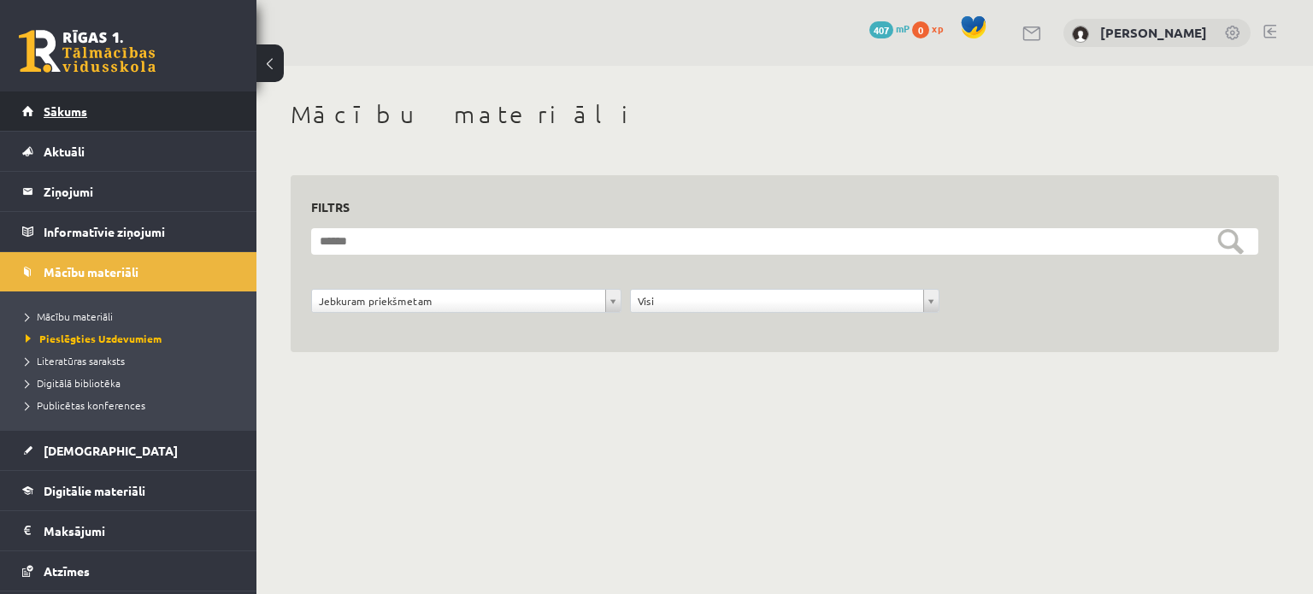
click at [83, 108] on span "Sākums" at bounding box center [66, 110] width 44 height 15
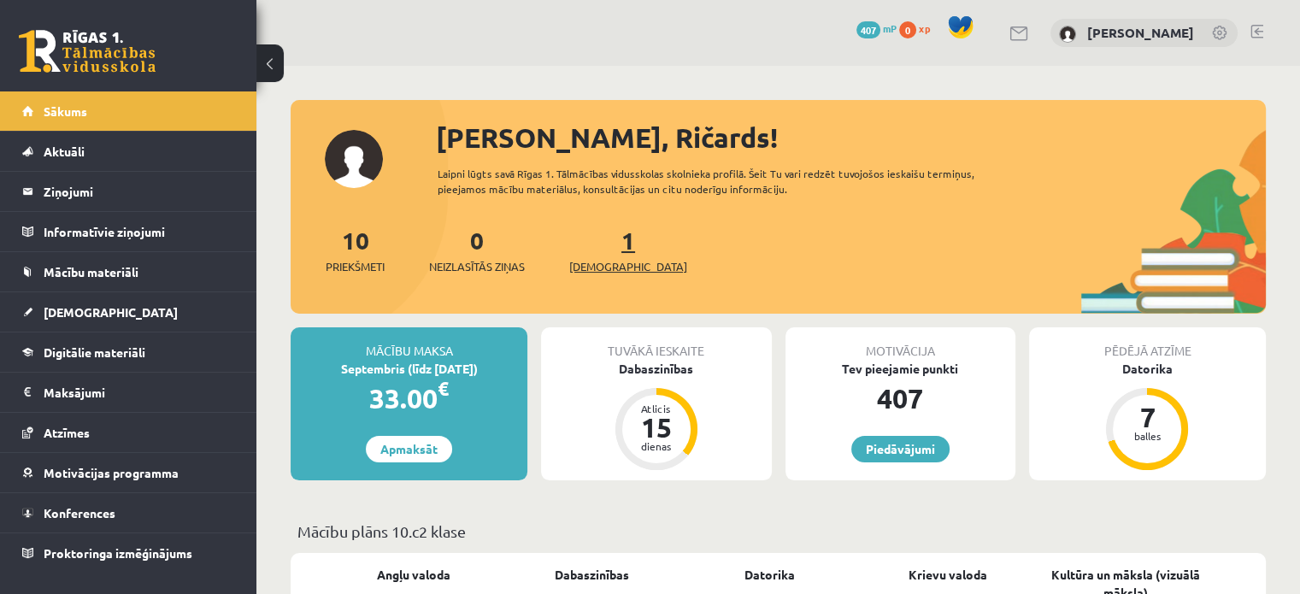
click at [602, 265] on span "[DEMOGRAPHIC_DATA]" at bounding box center [628, 266] width 118 height 17
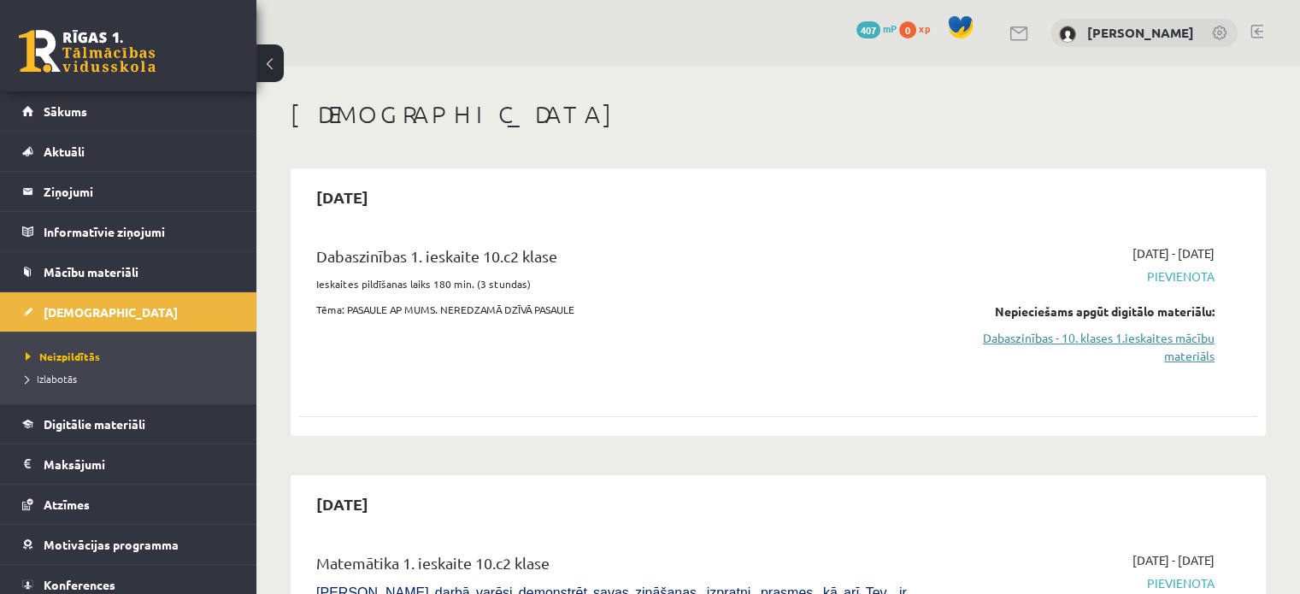
click at [1111, 336] on link "Dabaszinības - 10. klases 1.ieskaites mācību materiāls" at bounding box center [1074, 347] width 282 height 36
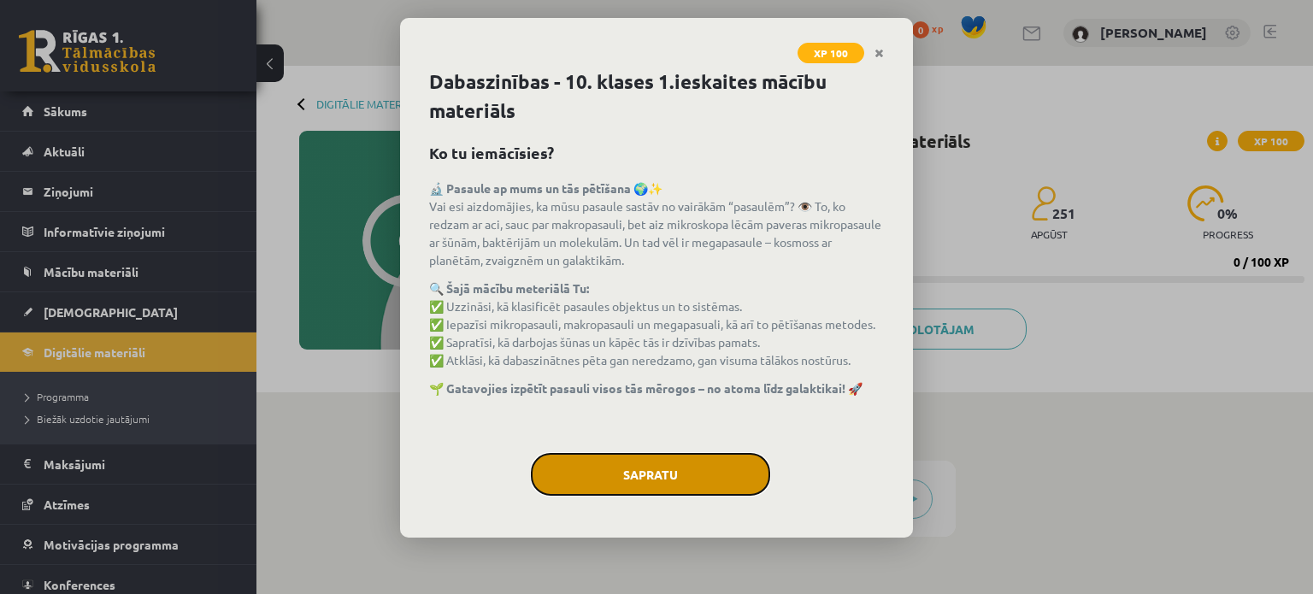
click at [650, 468] on button "Sapratu" at bounding box center [650, 474] width 239 height 43
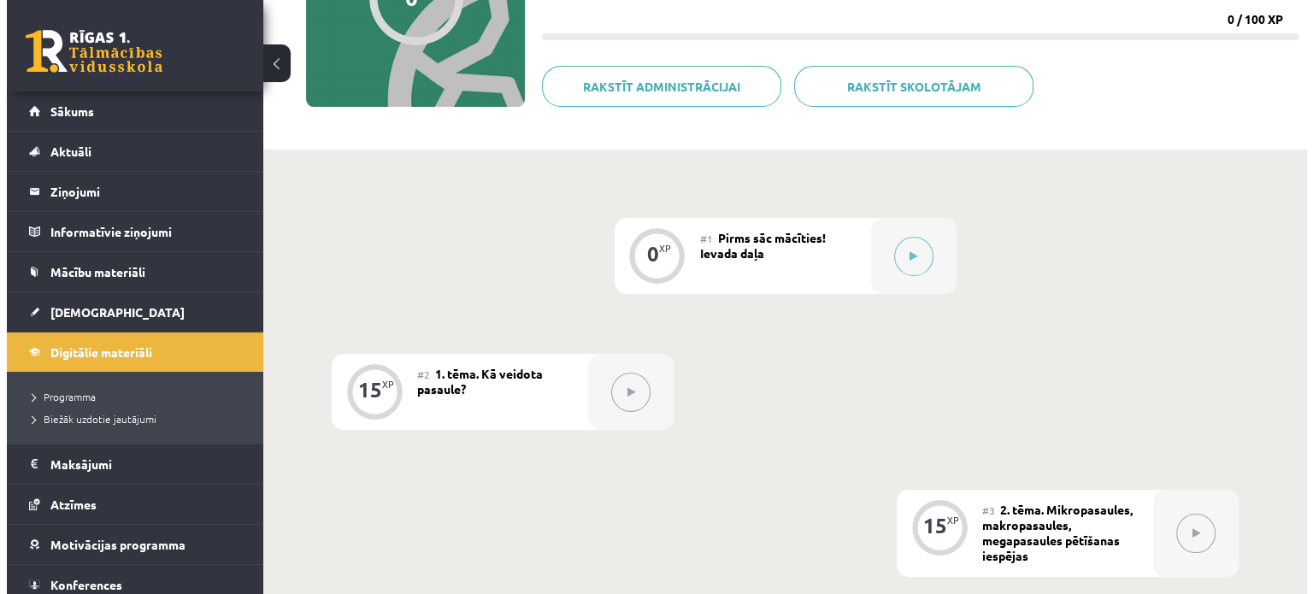
scroll to position [213, 0]
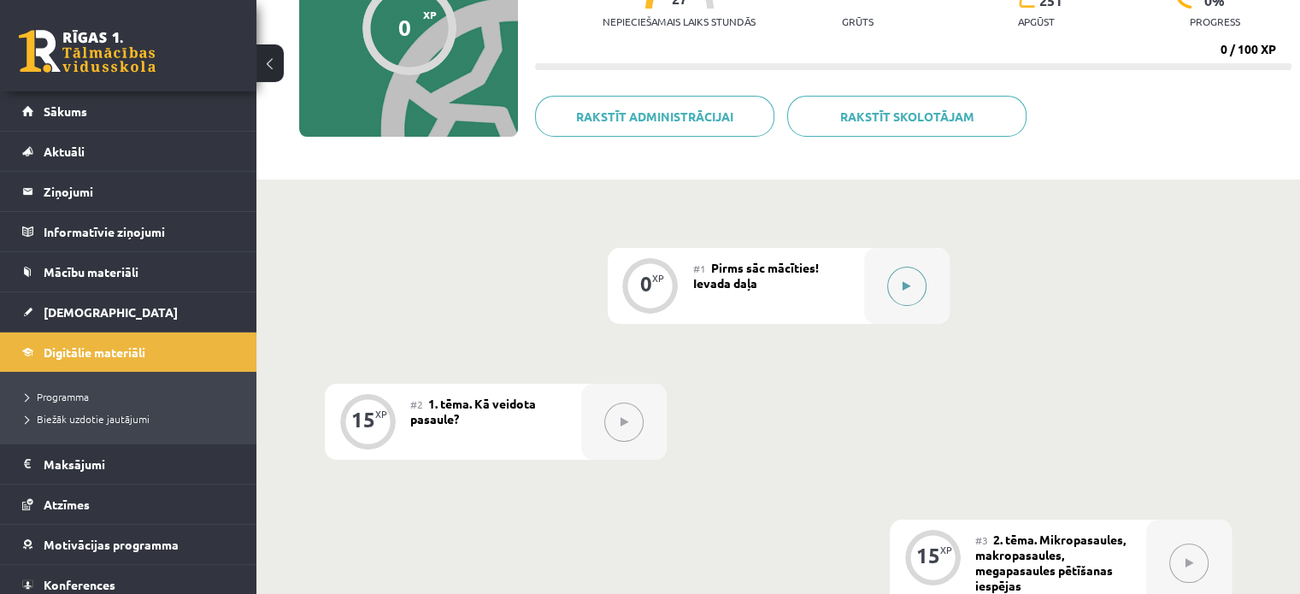
click at [910, 290] on icon at bounding box center [907, 286] width 8 height 10
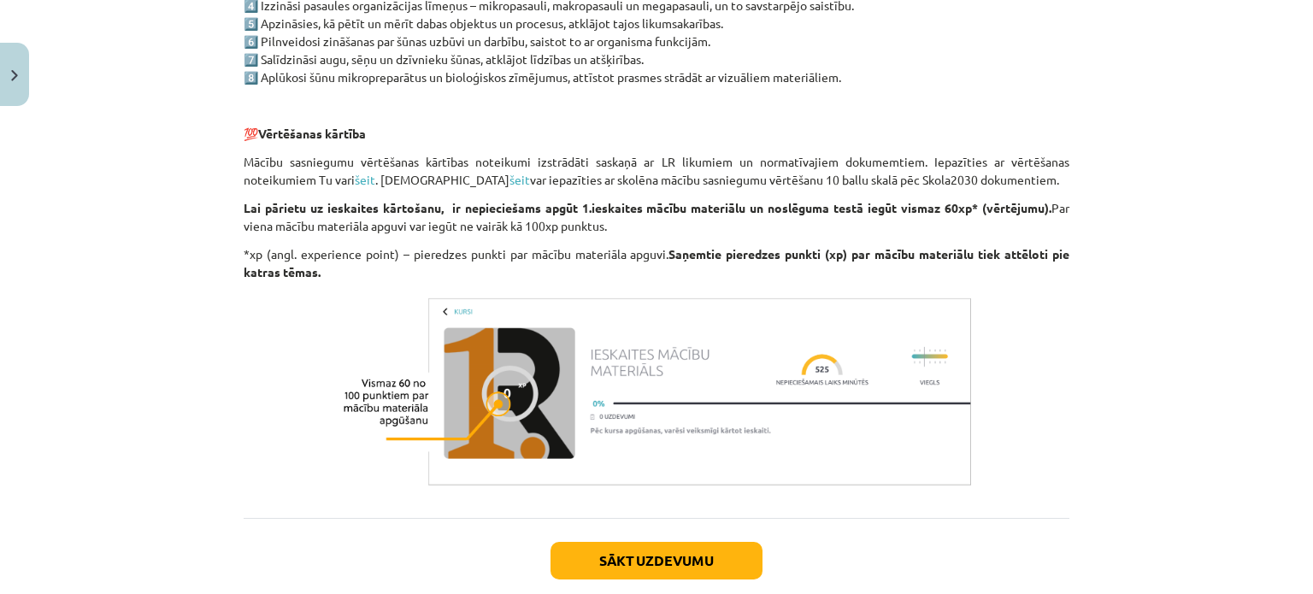
scroll to position [1380, 0]
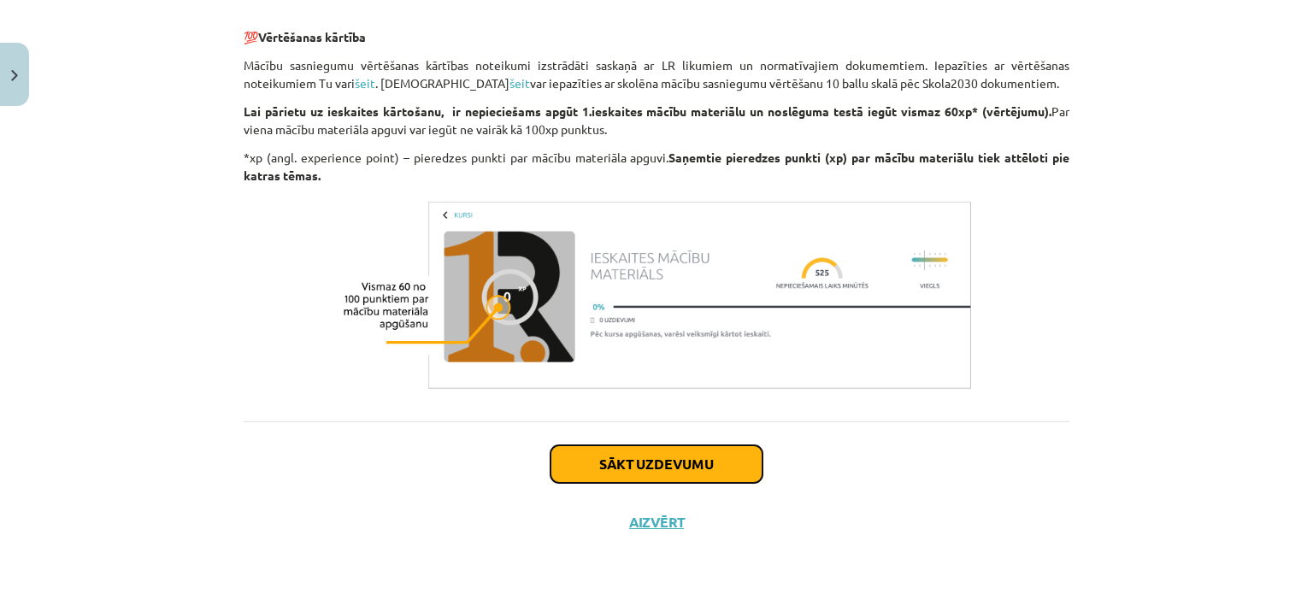
click at [693, 454] on button "Sākt uzdevumu" at bounding box center [657, 464] width 212 height 38
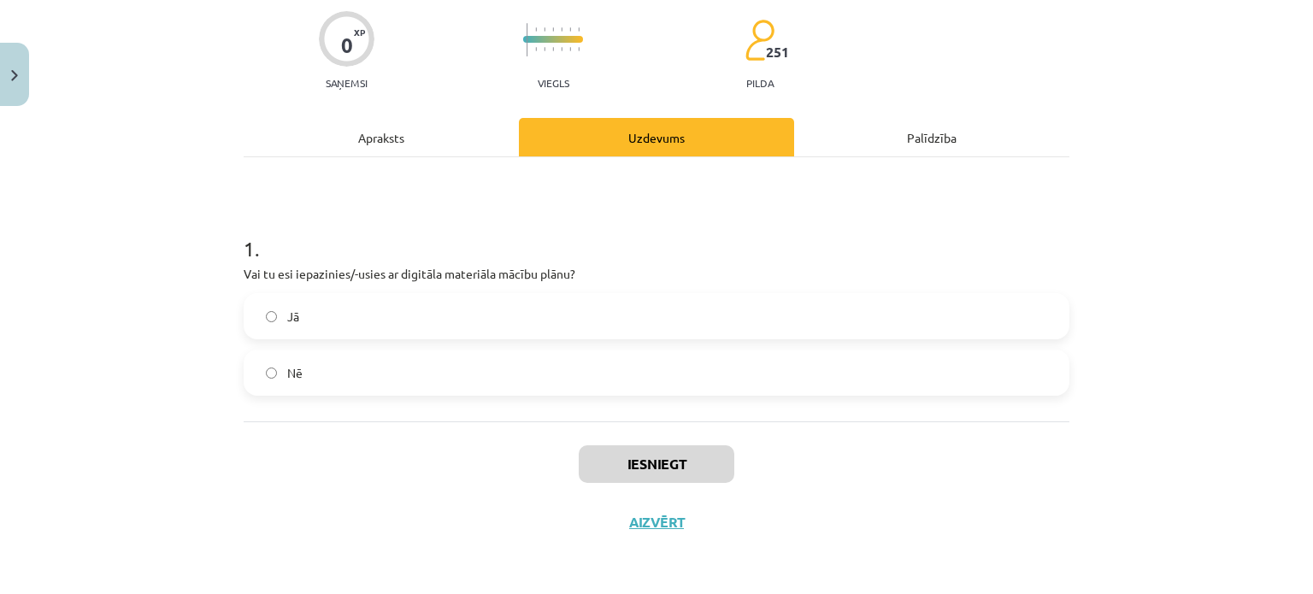
scroll to position [43, 0]
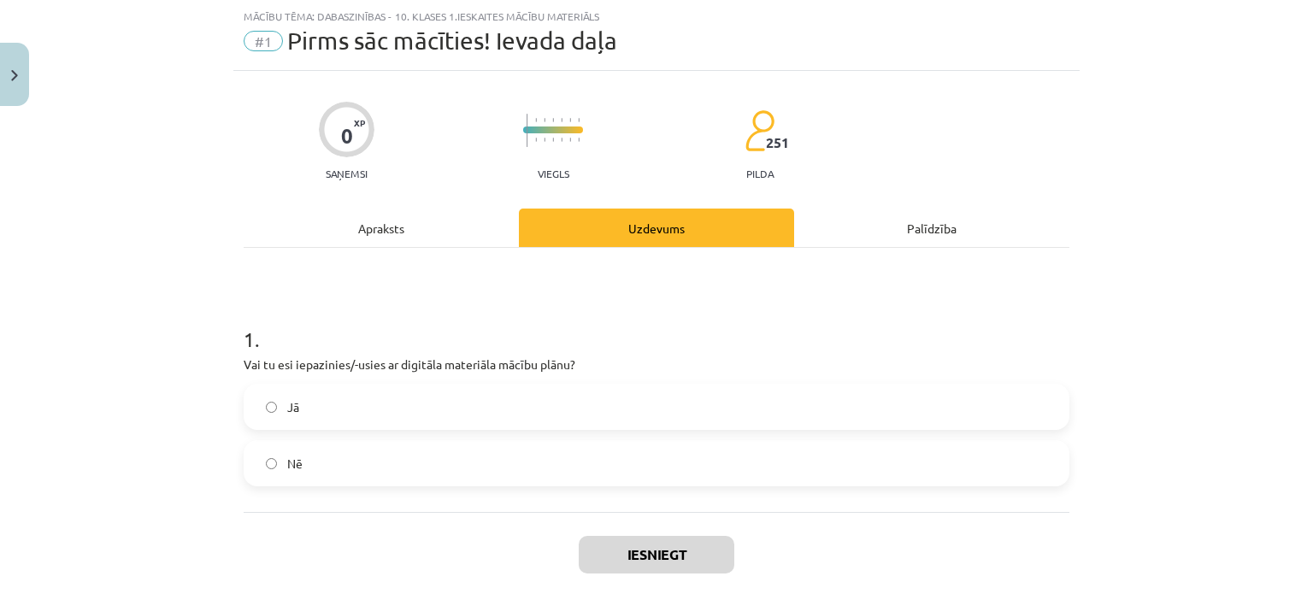
click at [303, 411] on label "Jā" at bounding box center [656, 407] width 823 height 43
click at [656, 555] on button "Iesniegt" at bounding box center [657, 555] width 156 height 38
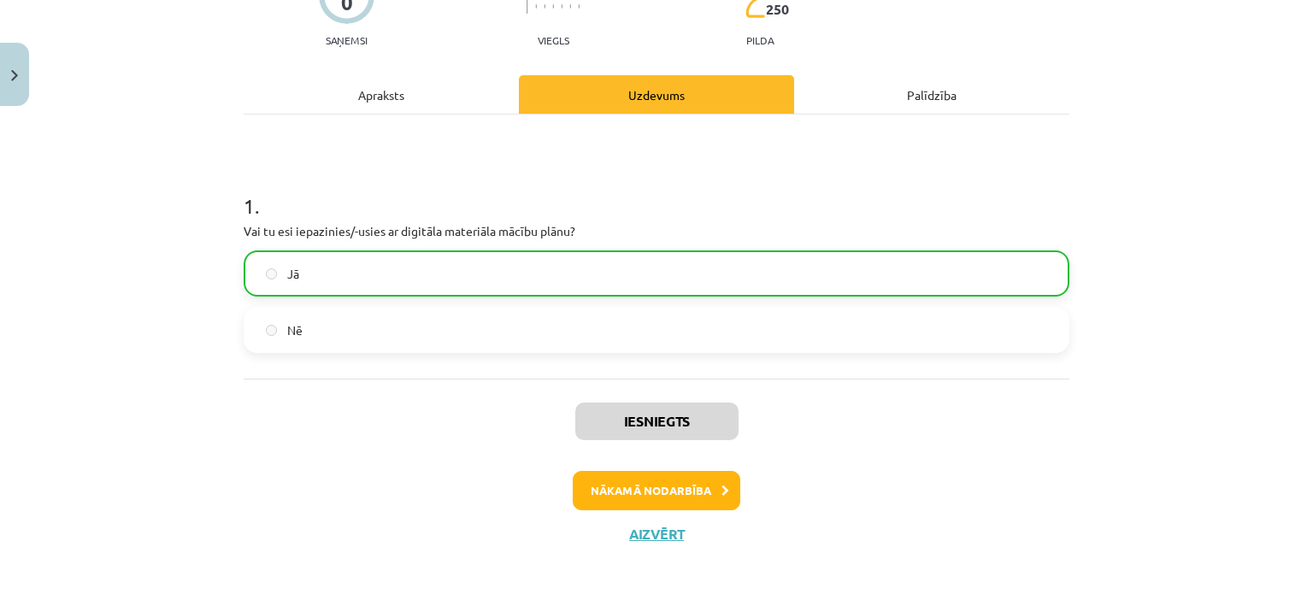
scroll to position [186, 0]
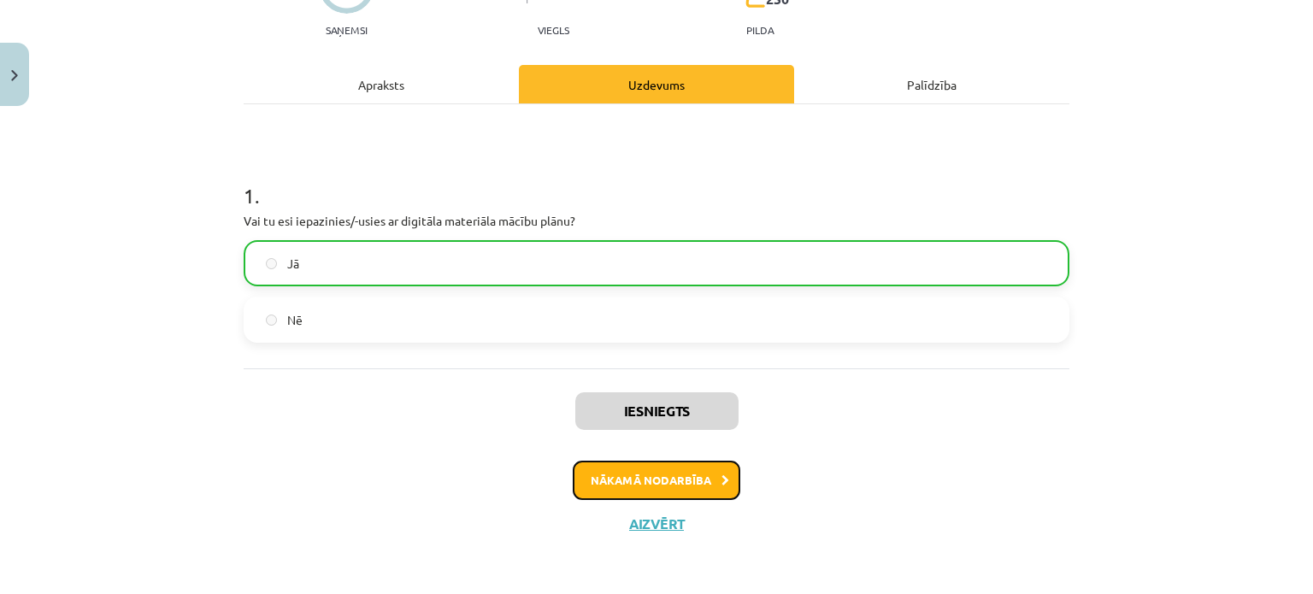
click at [691, 481] on button "Nākamā nodarbība" at bounding box center [657, 480] width 168 height 39
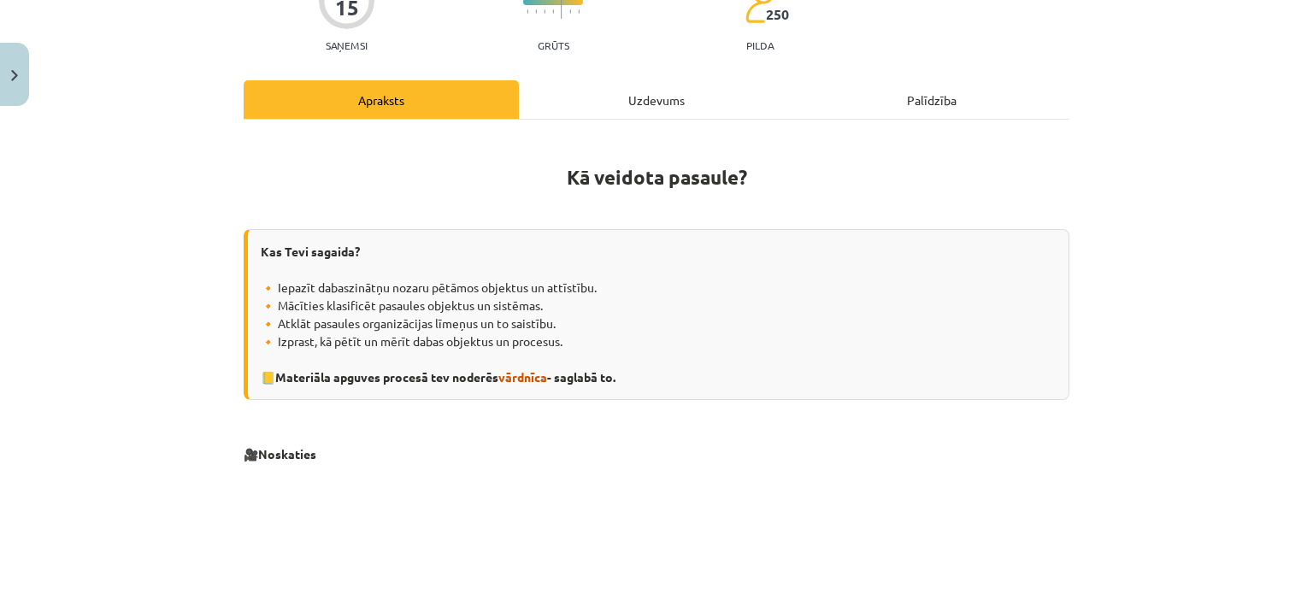
scroll to position [214, 0]
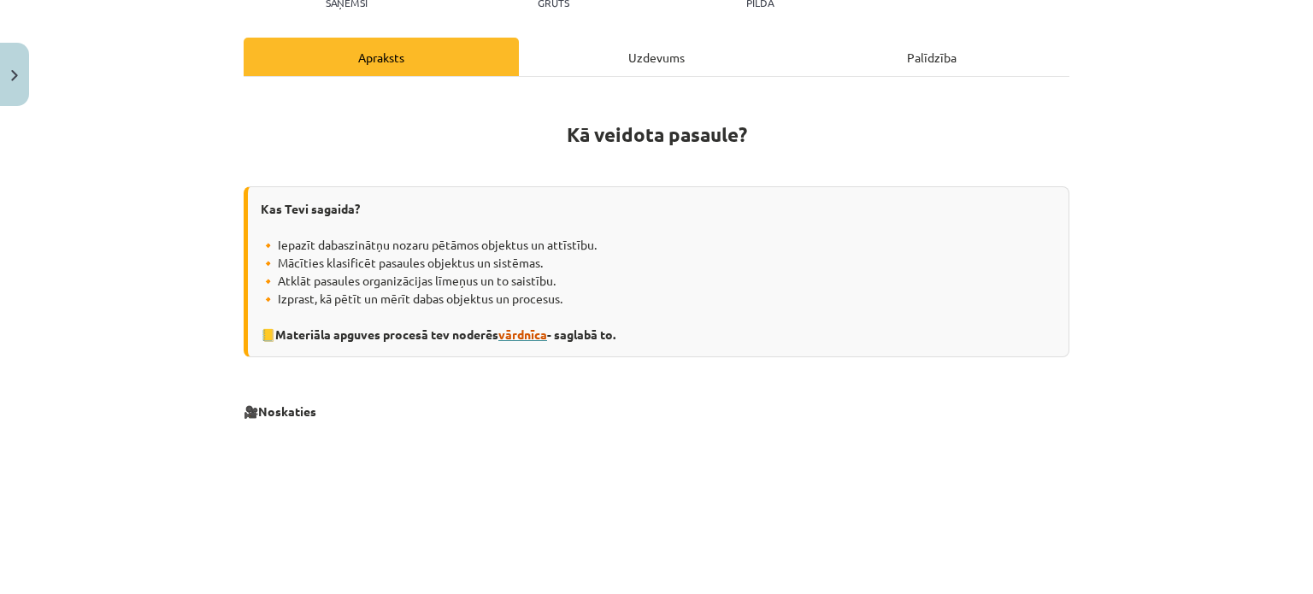
click at [528, 333] on span "vārdnīca" at bounding box center [522, 334] width 49 height 15
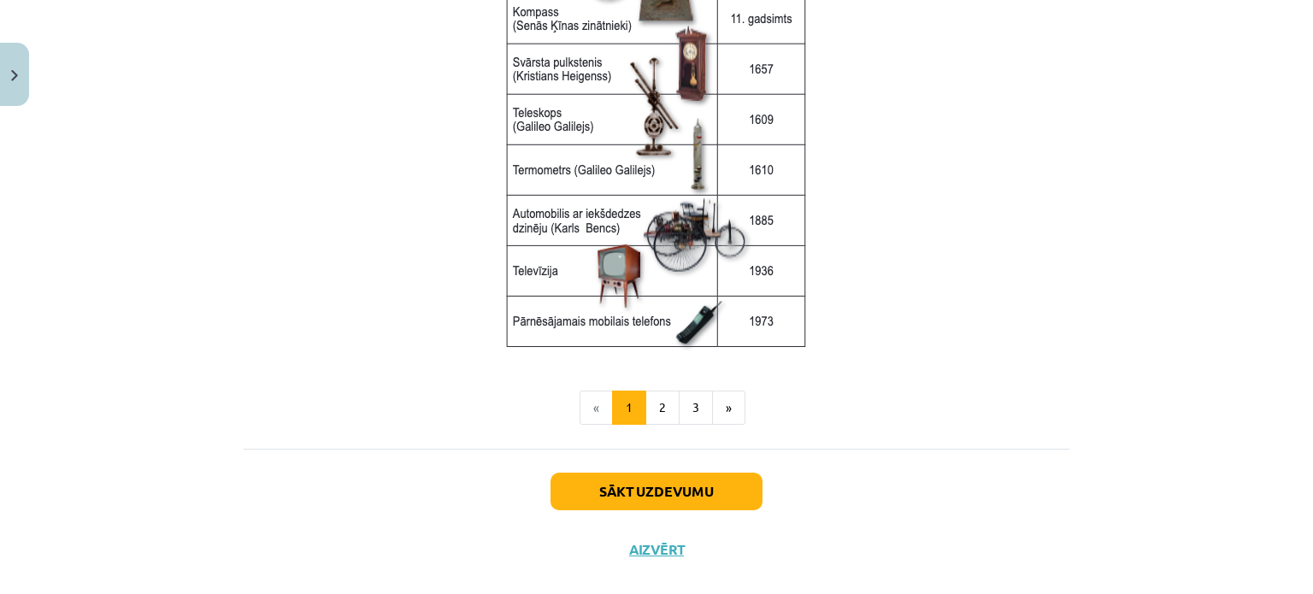
scroll to position [2333, 0]
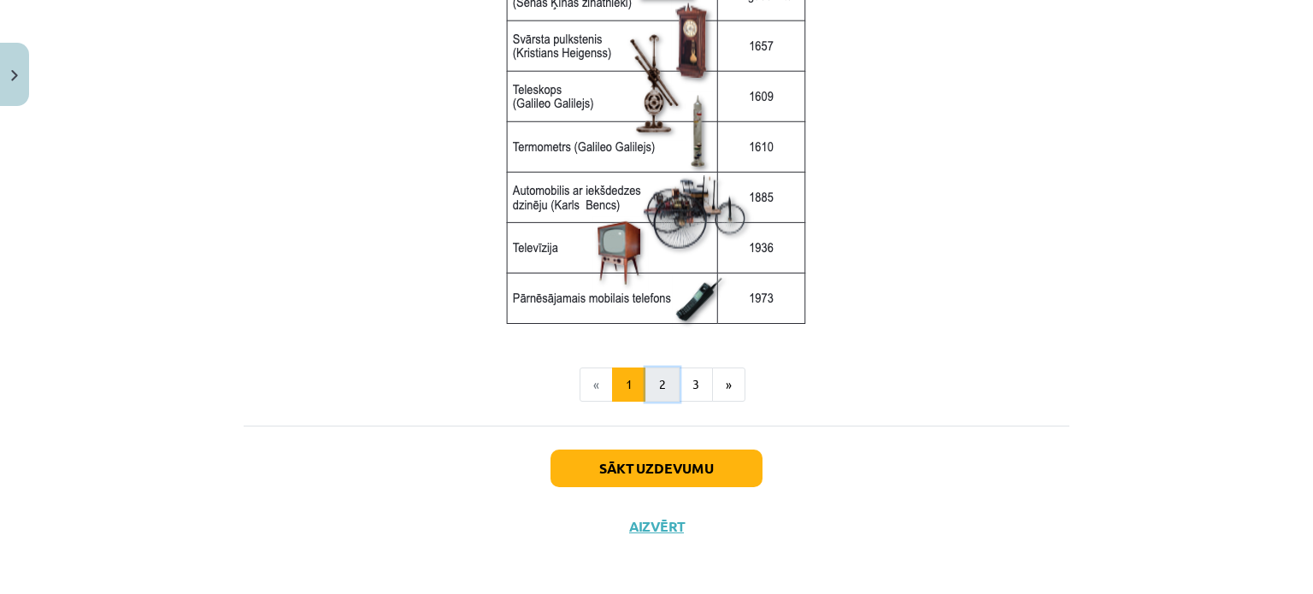
click at [657, 387] on button "2" at bounding box center [663, 385] width 34 height 34
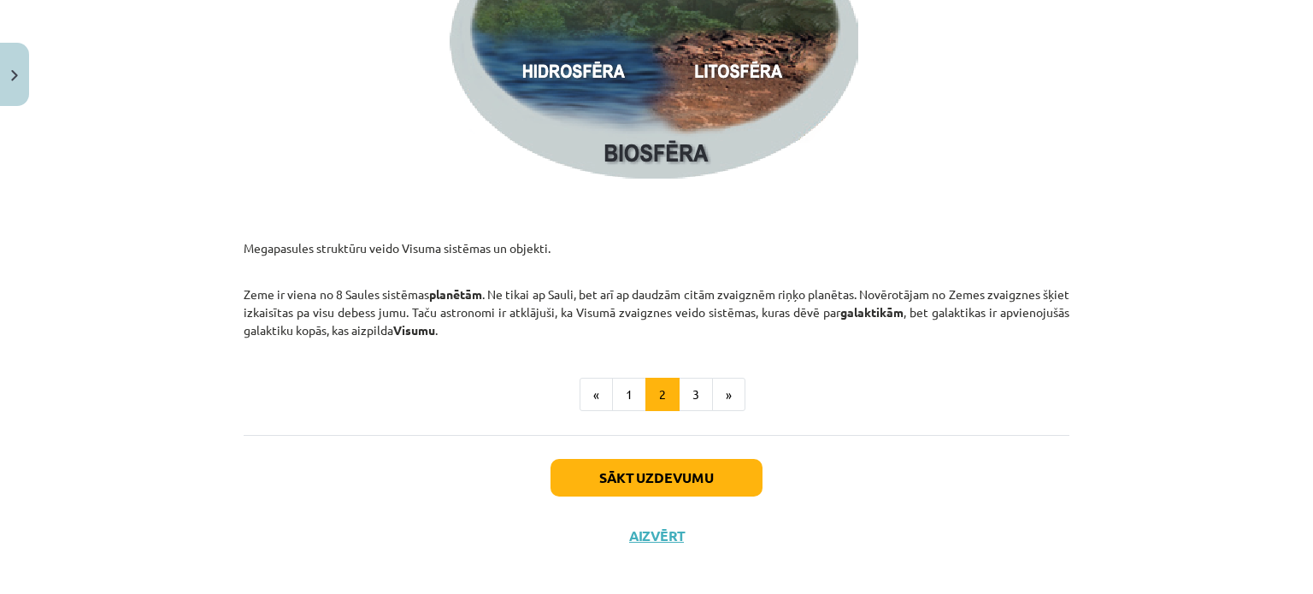
scroll to position [2627, 0]
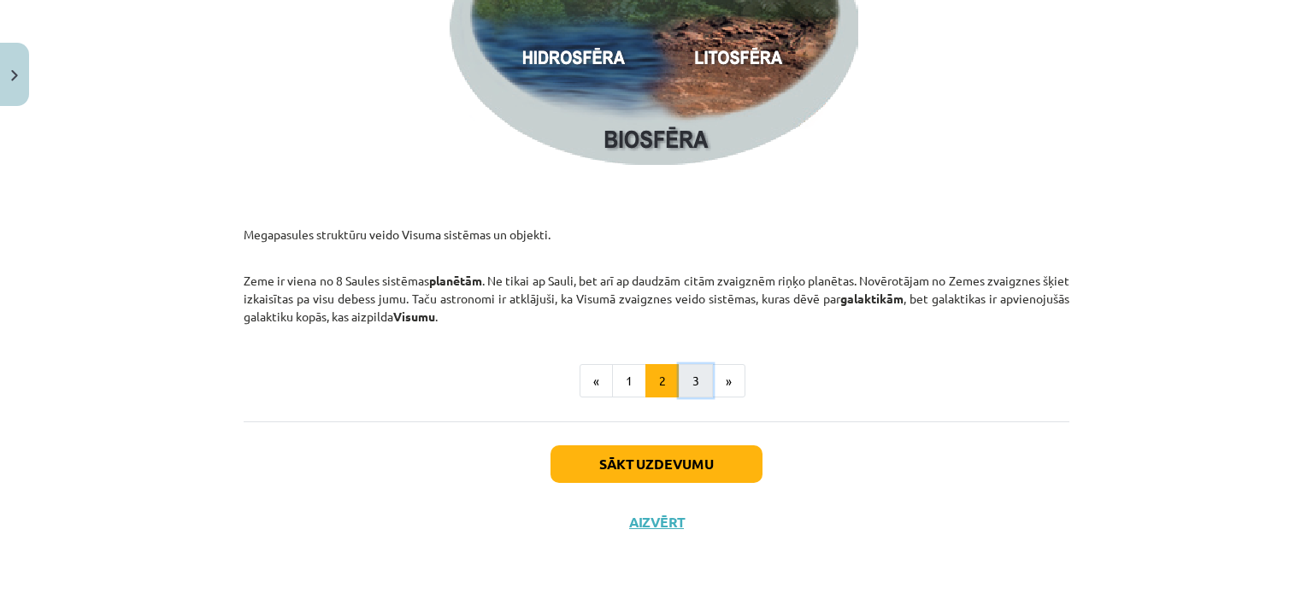
click at [687, 386] on button "3" at bounding box center [696, 381] width 34 height 34
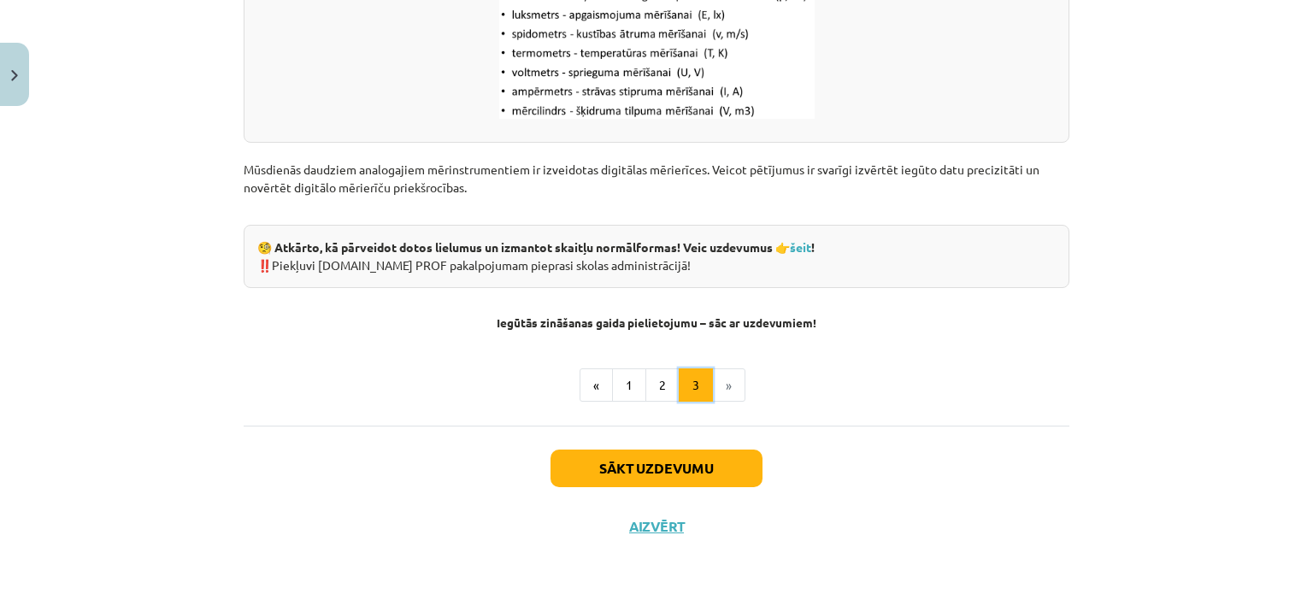
scroll to position [2285, 0]
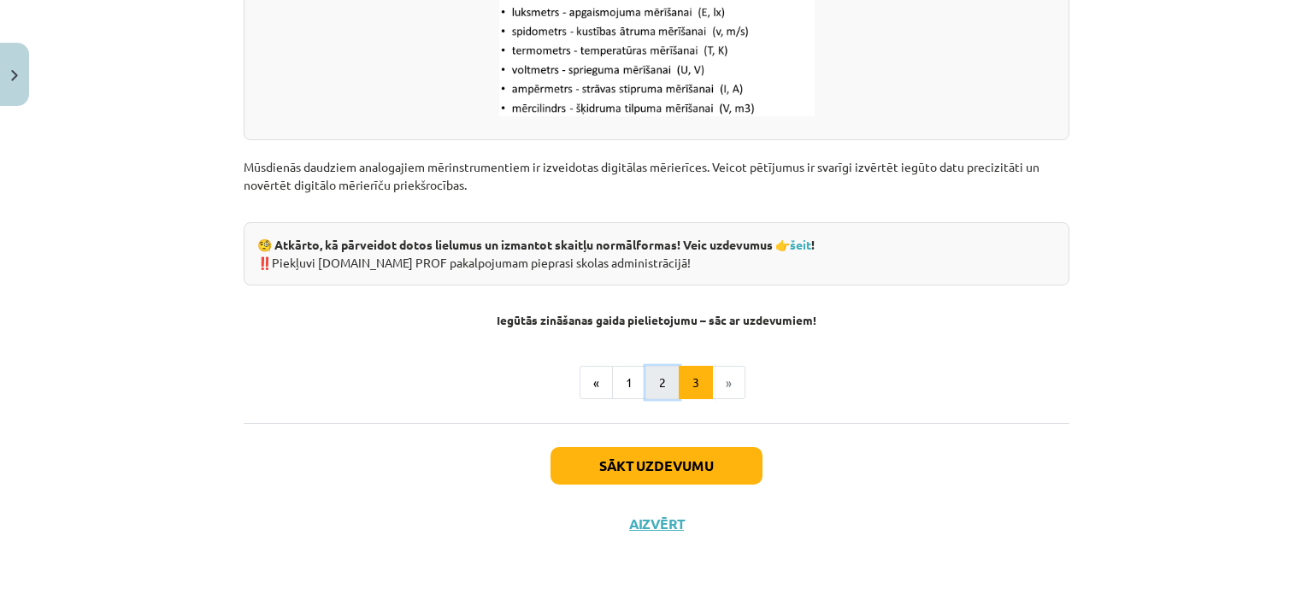
click at [653, 377] on button "2" at bounding box center [663, 383] width 34 height 34
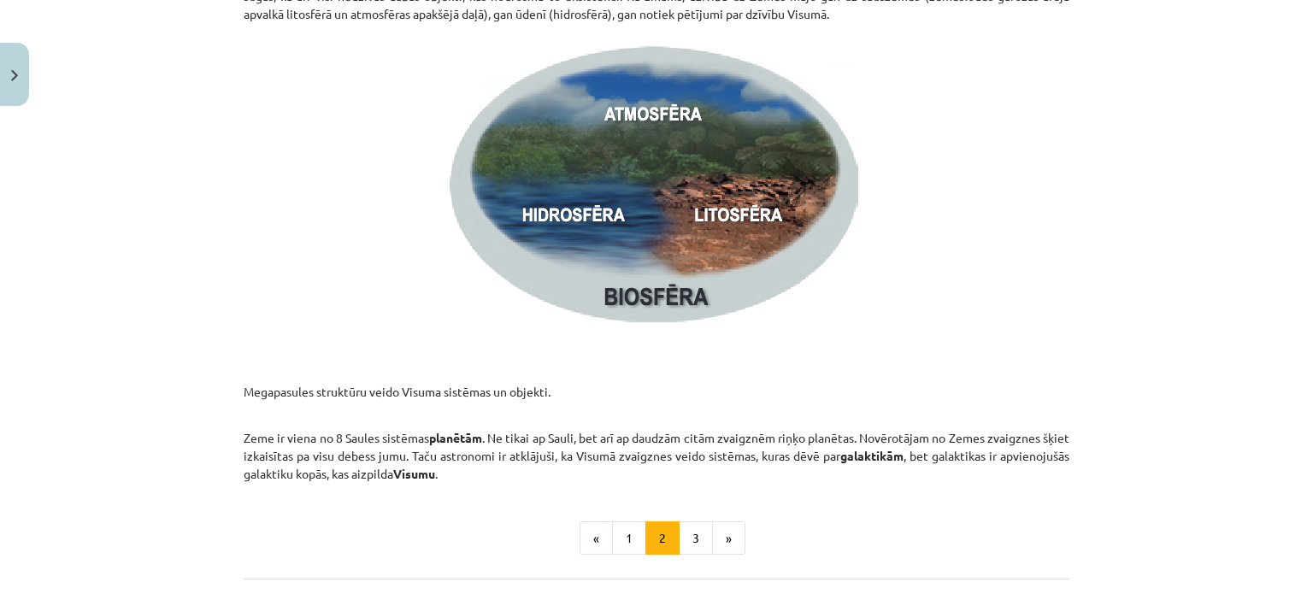
scroll to position [2541, 0]
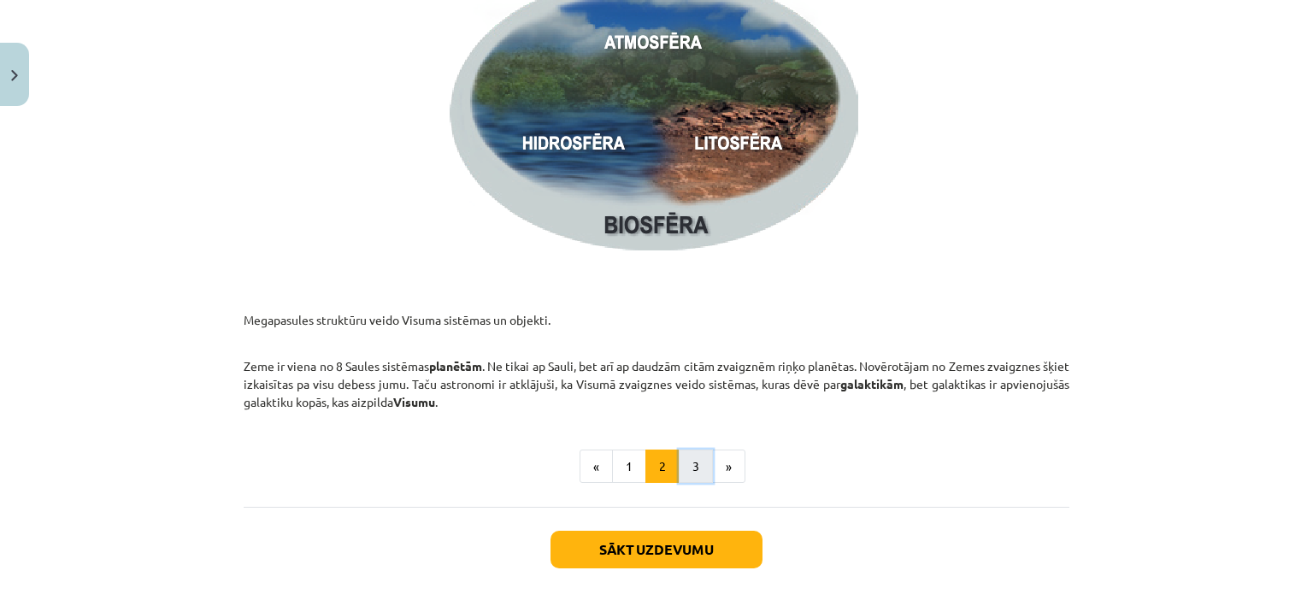
click at [691, 468] on button "3" at bounding box center [696, 467] width 34 height 34
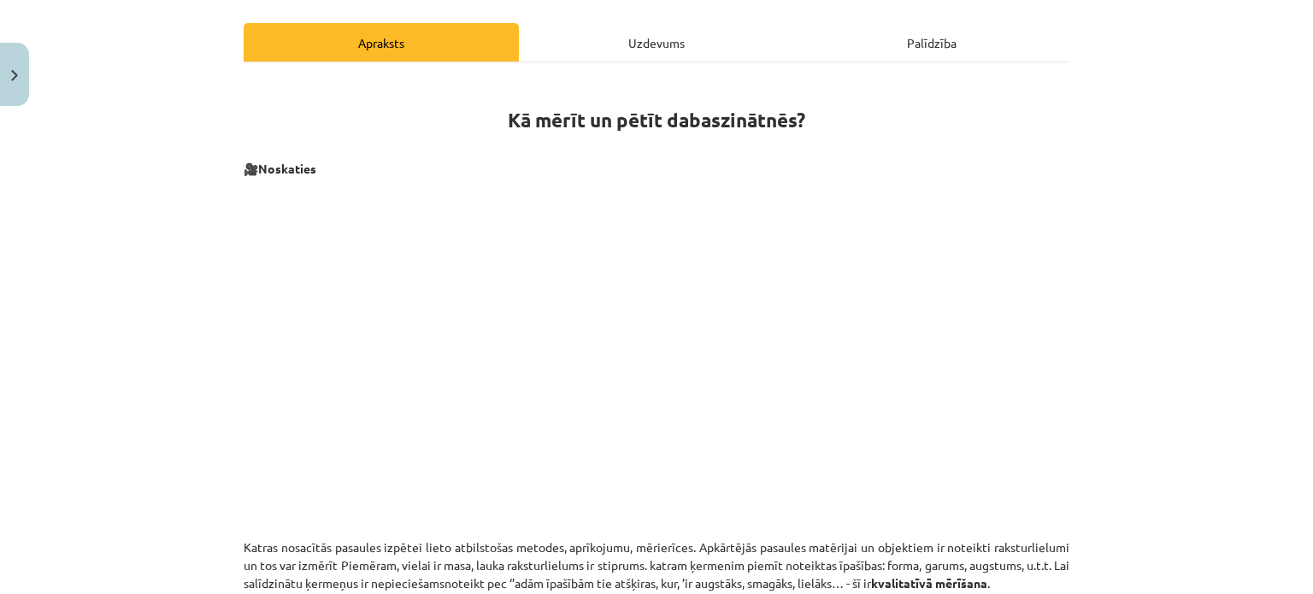
scroll to position [257, 0]
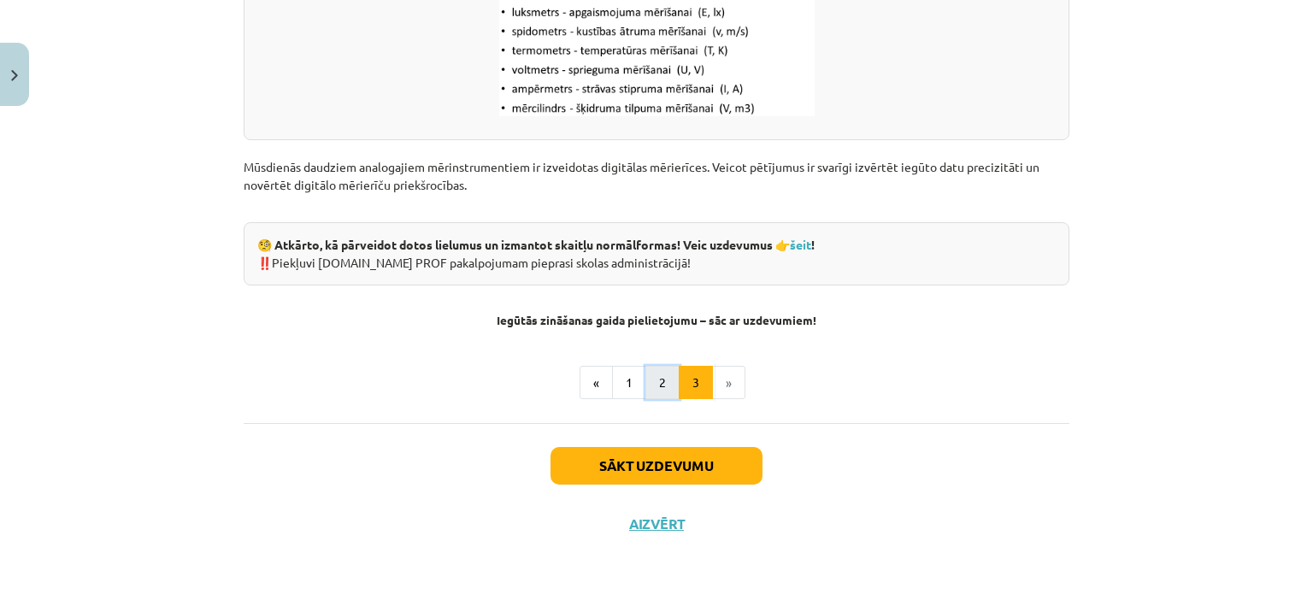
click at [654, 386] on button "2" at bounding box center [663, 383] width 34 height 34
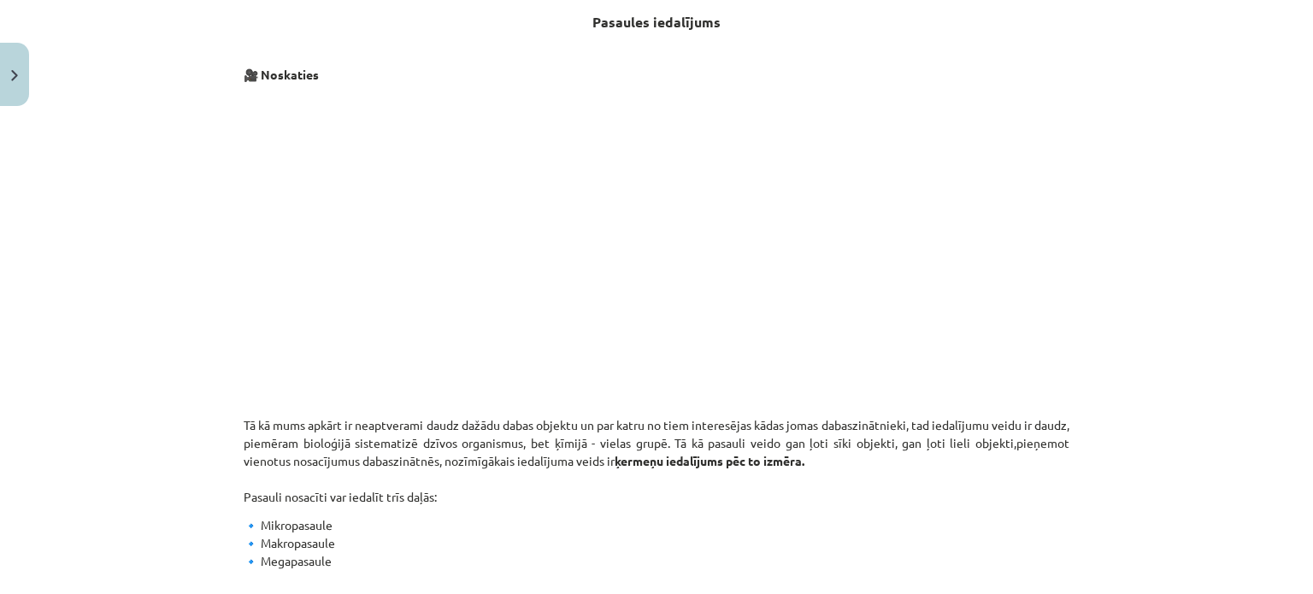
scroll to position [0, 0]
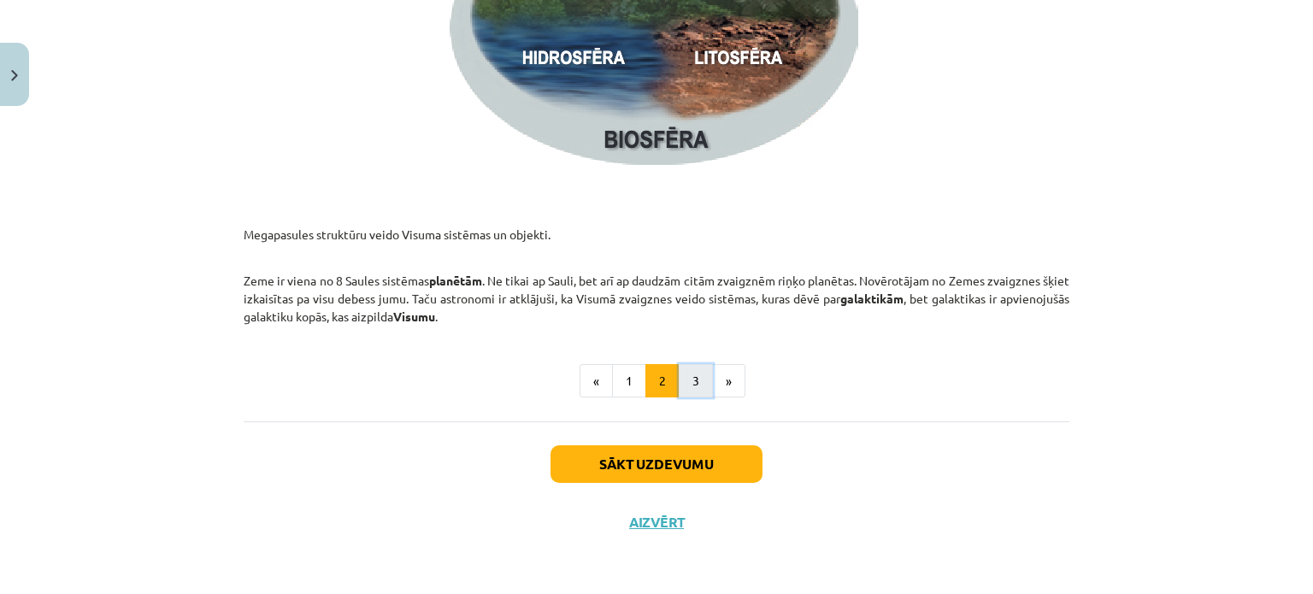
click at [693, 392] on button "3" at bounding box center [696, 381] width 34 height 34
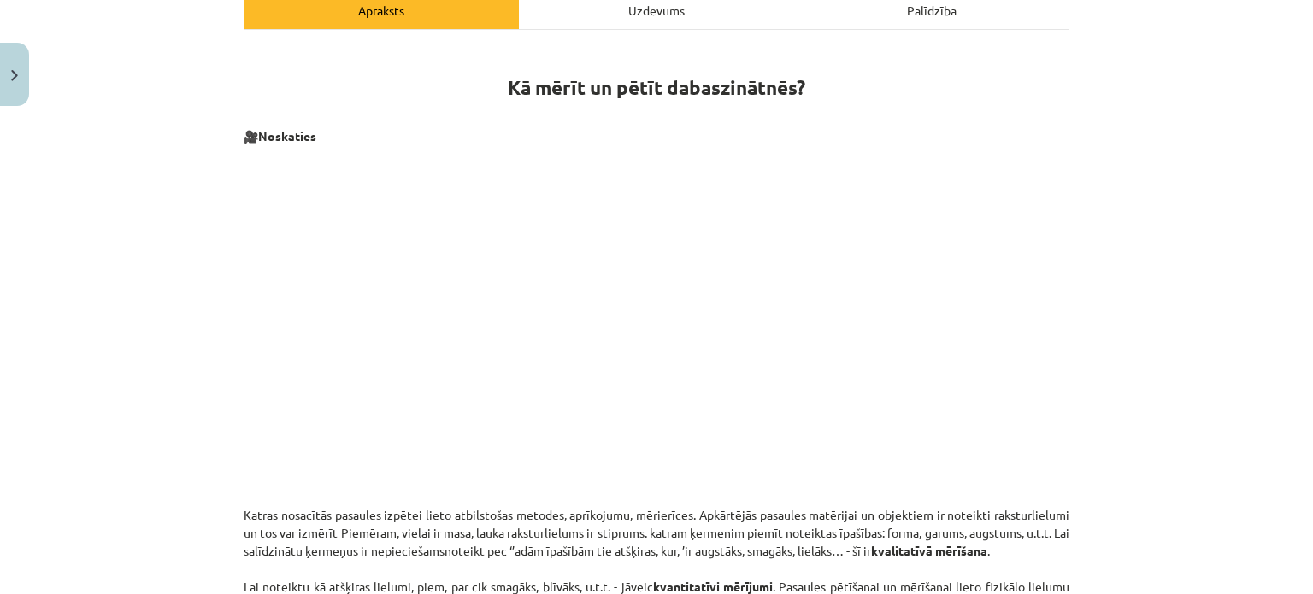
scroll to position [220, 0]
